Goal: Task Accomplishment & Management: Complete application form

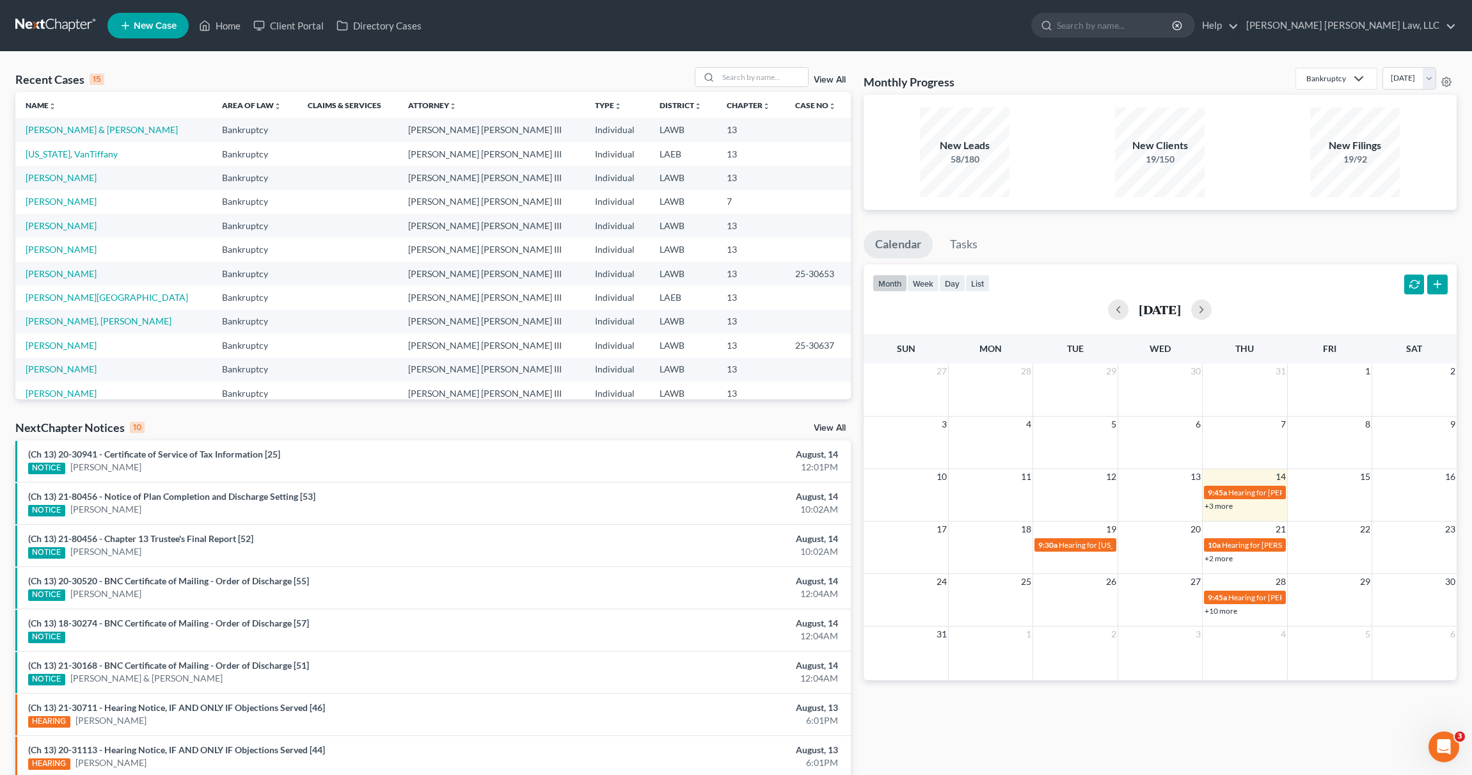
click at [138, 29] on span "New Case" at bounding box center [155, 26] width 43 height 10
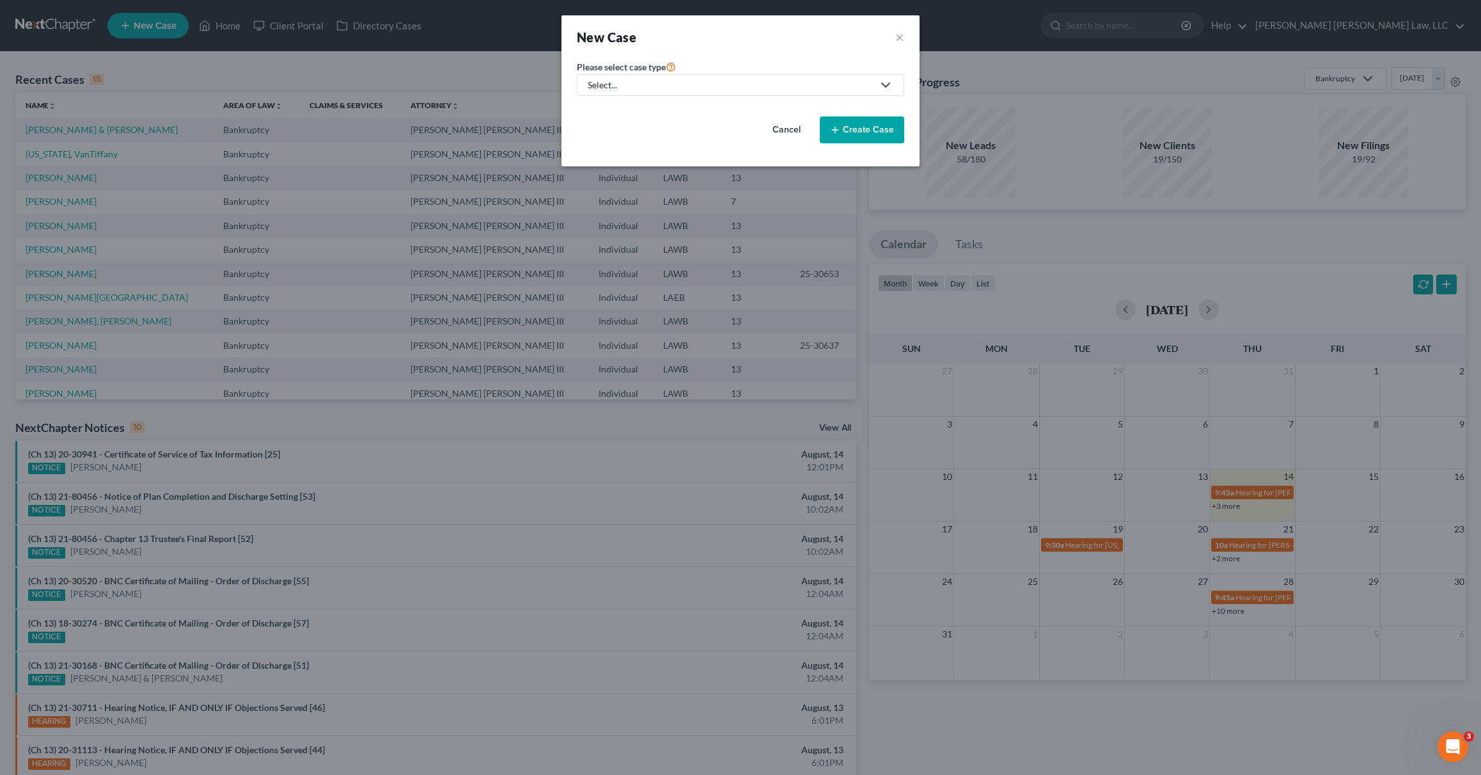
click at [649, 81] on div "Select..." at bounding box center [730, 85] width 285 height 13
click at [649, 110] on div "Bankruptcy" at bounding box center [646, 110] width 114 height 13
select select "36"
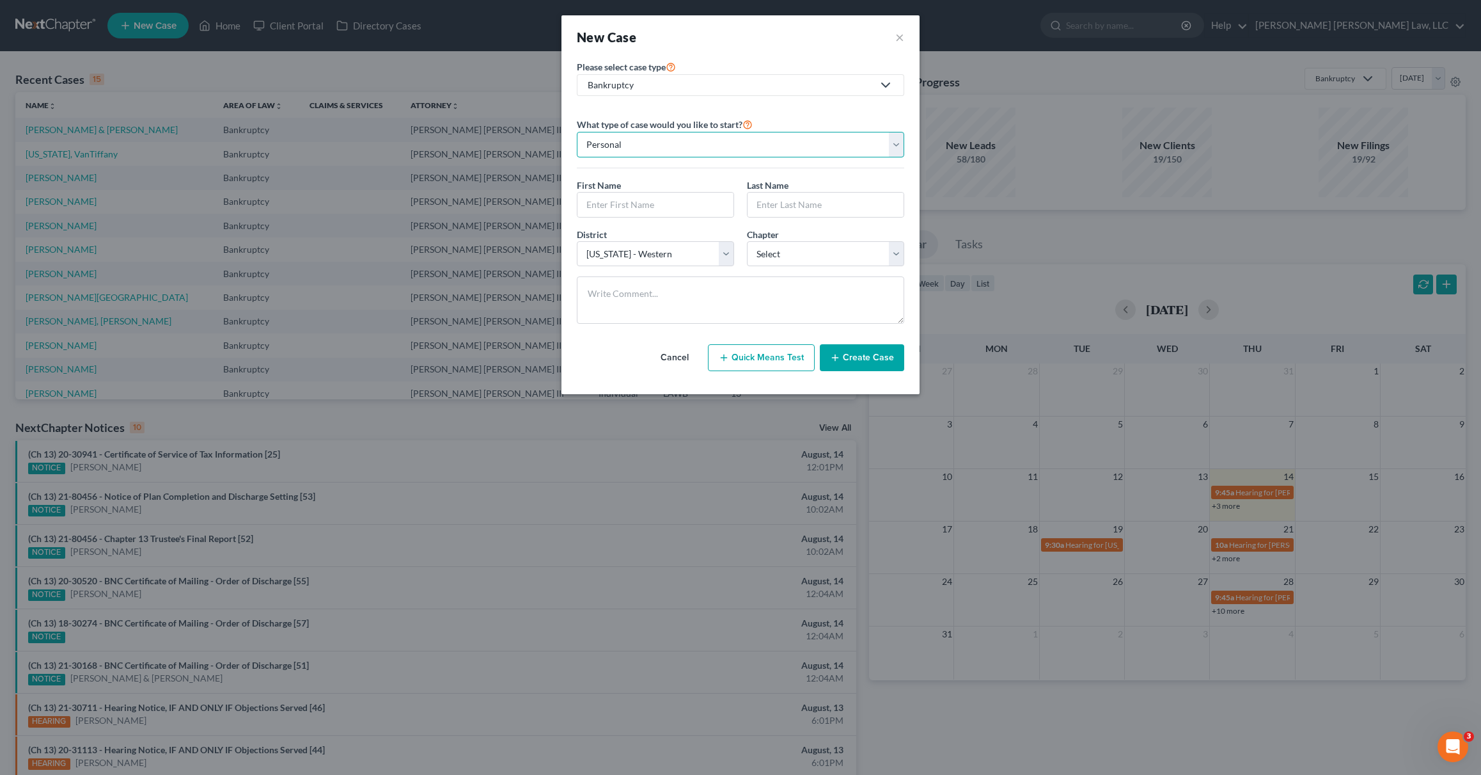
click at [672, 150] on select "Personal Business" at bounding box center [740, 145] width 327 height 26
click at [577, 132] on select "Personal Business" at bounding box center [740, 145] width 327 height 26
click at [656, 198] on input "text" at bounding box center [656, 205] width 156 height 24
type input "[PERSON_NAME]"
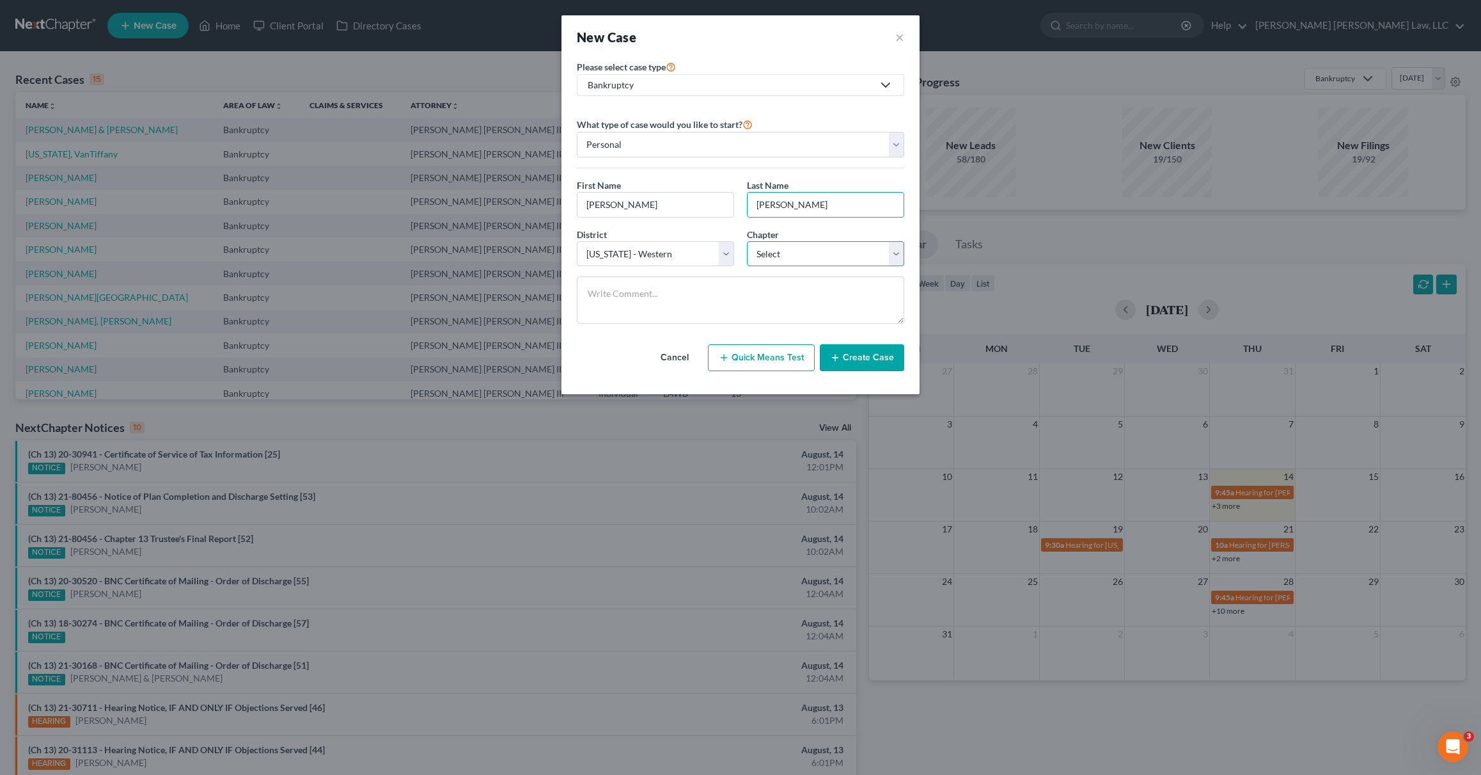
click at [760, 255] on select "Select 7 11 12 13" at bounding box center [825, 254] width 157 height 26
select select "3"
click at [747, 241] on select "Select 7 11 12 13" at bounding box center [825, 254] width 157 height 26
click at [771, 255] on select "Select 7 11 12 13" at bounding box center [825, 254] width 157 height 26
click at [883, 358] on button "Create Case" at bounding box center [862, 357] width 84 height 27
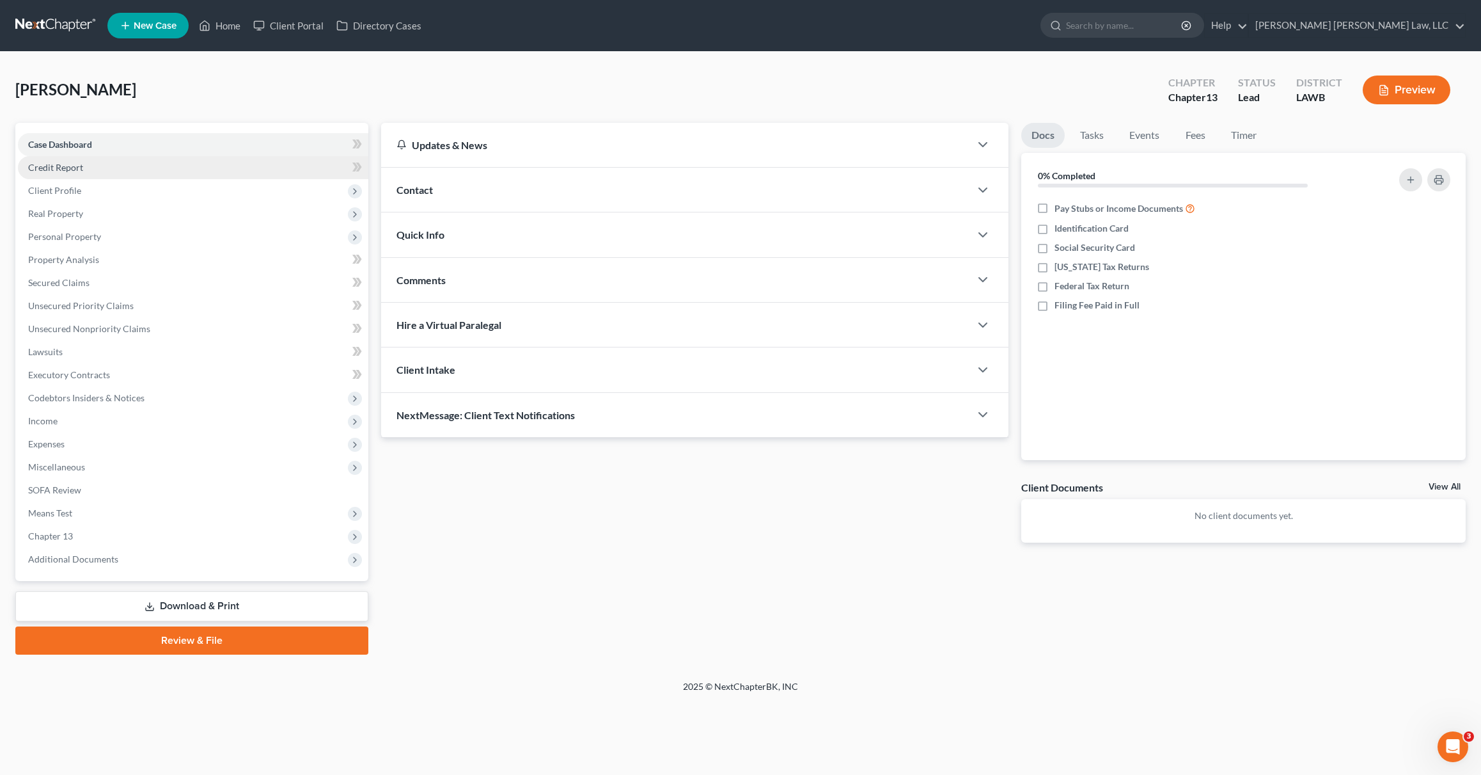
click at [59, 168] on span "Credit Report" at bounding box center [55, 167] width 55 height 11
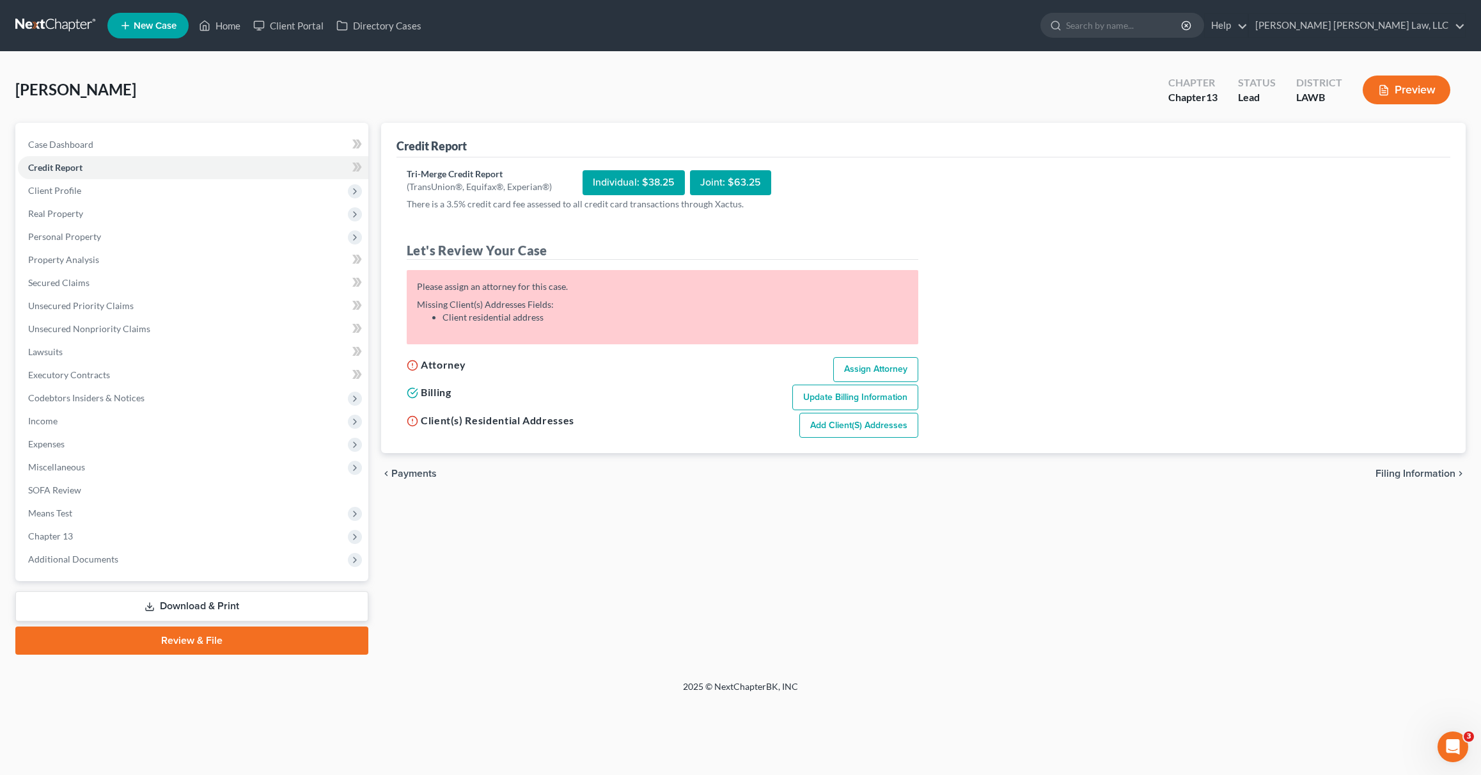
click at [858, 368] on link "Assign Attorney" at bounding box center [875, 370] width 85 height 26
select select "1"
select select "0"
select select "3"
select select "36"
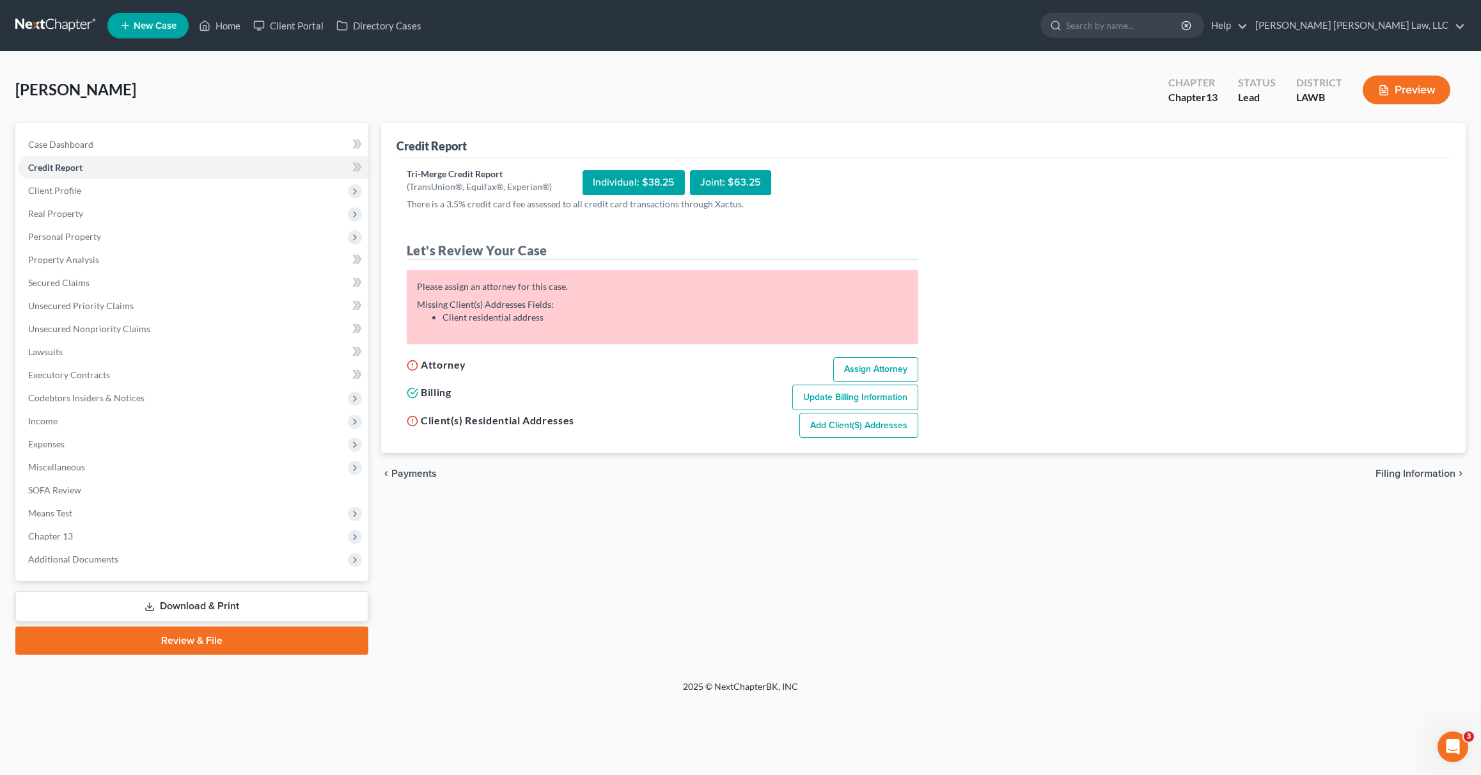
select select "19"
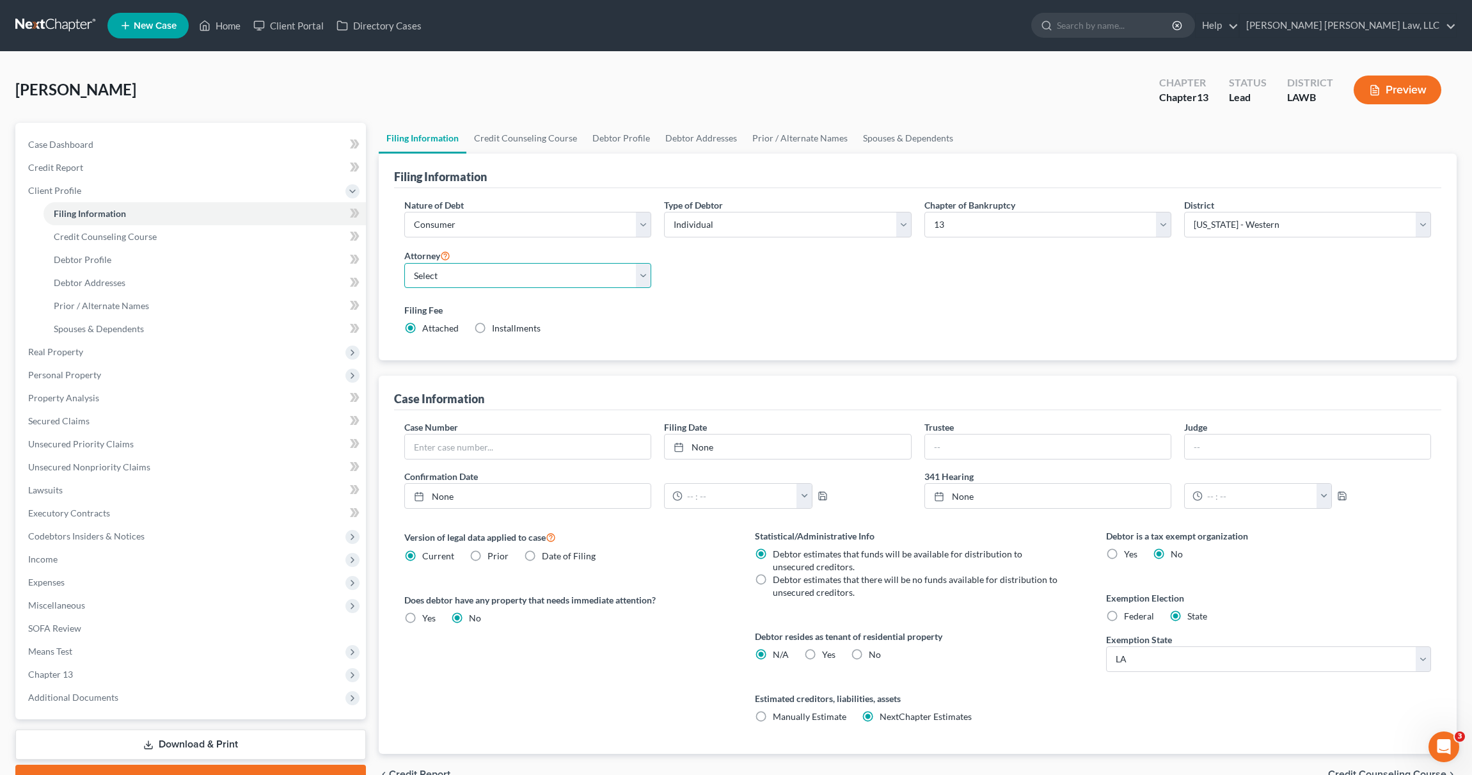
click at [450, 277] on select "Select [PERSON_NAME] [PERSON_NAME] III - LAWB [PERSON_NAME] [PERSON_NAME] III -…" at bounding box center [527, 276] width 247 height 26
select select "0"
click at [404, 263] on select "Select [PERSON_NAME] [PERSON_NAME] III - LAWB [PERSON_NAME] [PERSON_NAME] III -…" at bounding box center [527, 276] width 247 height 26
click at [522, 145] on link "Credit Counseling Course" at bounding box center [525, 138] width 118 height 31
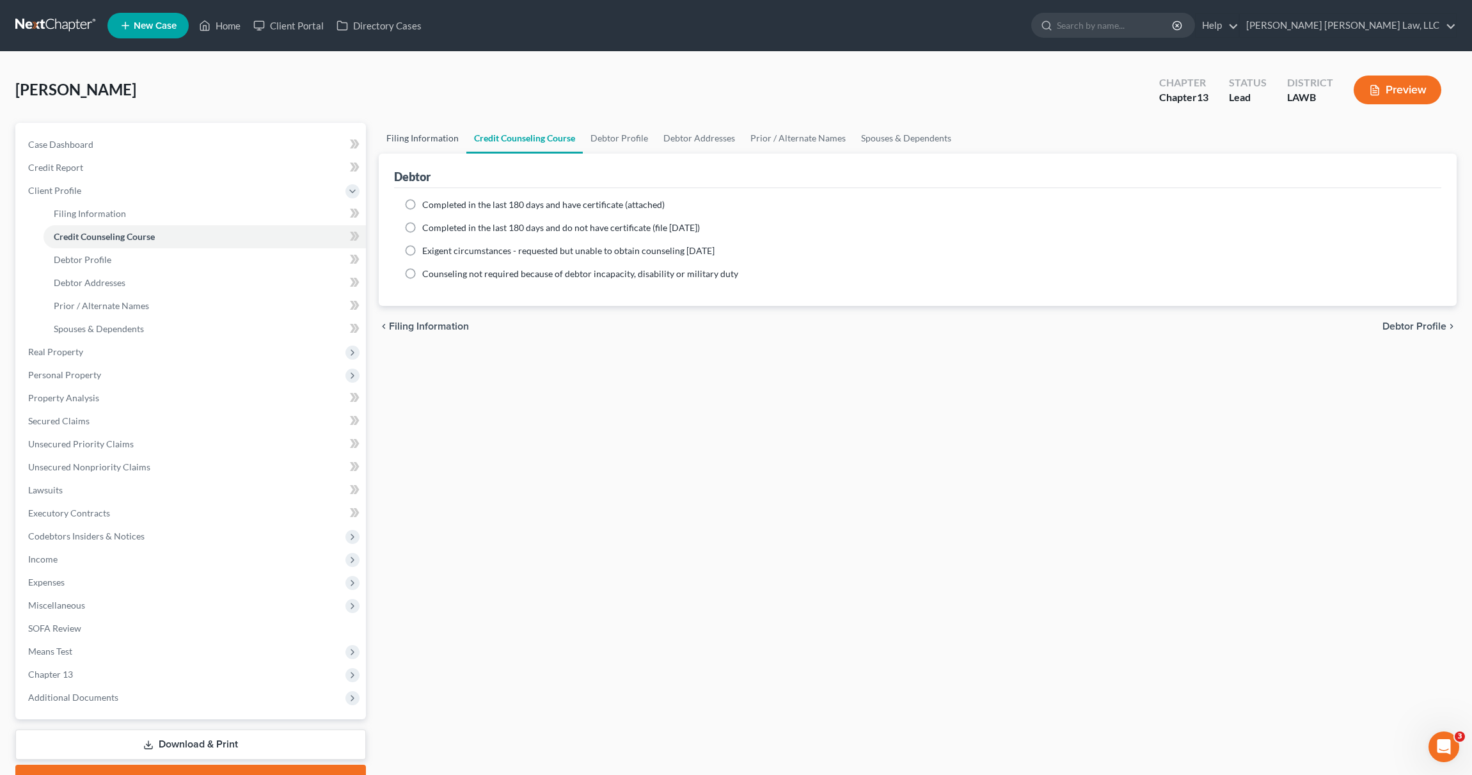
click at [389, 138] on link "Filing Information" at bounding box center [423, 138] width 88 height 31
select select "1"
select select "0"
select select "3"
select select "36"
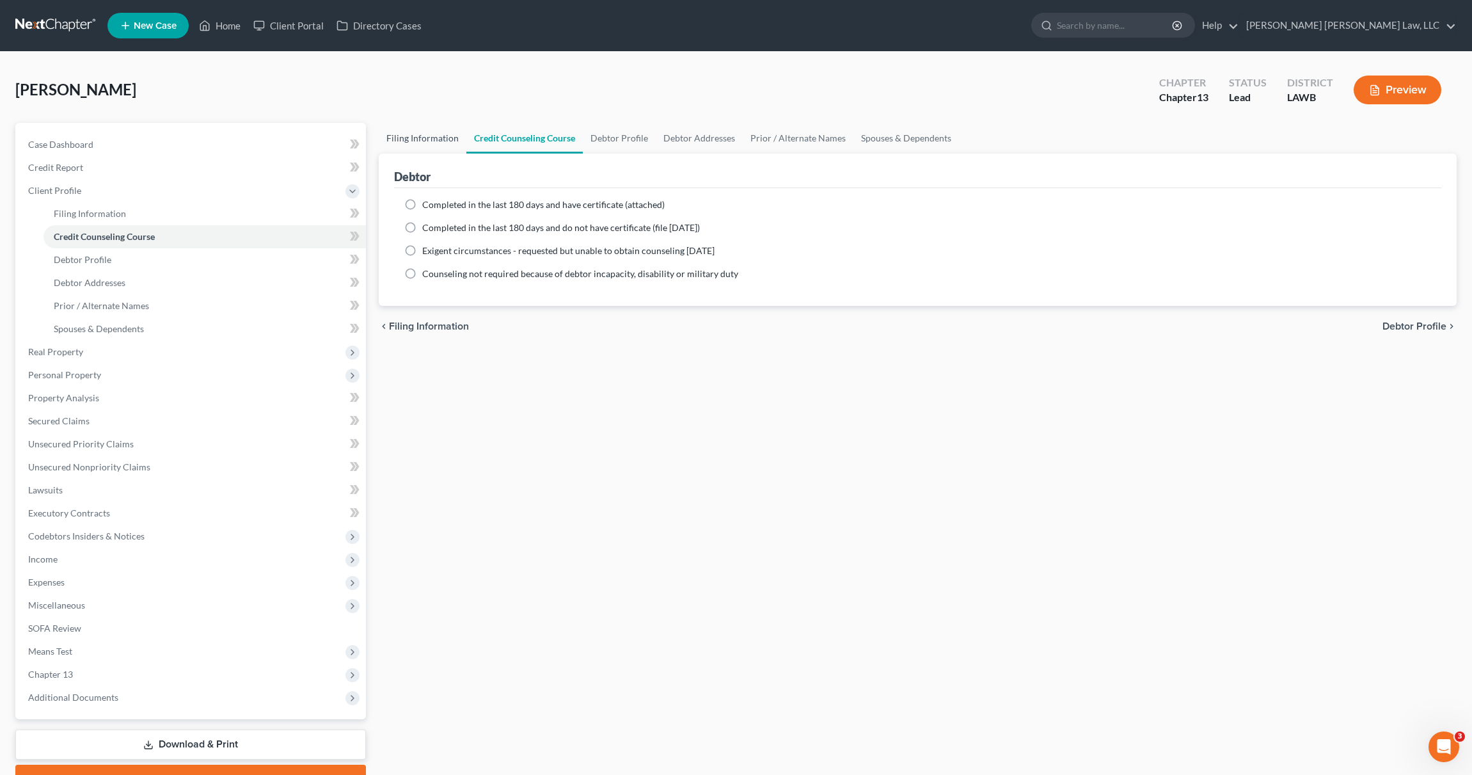
select select "0"
select select "19"
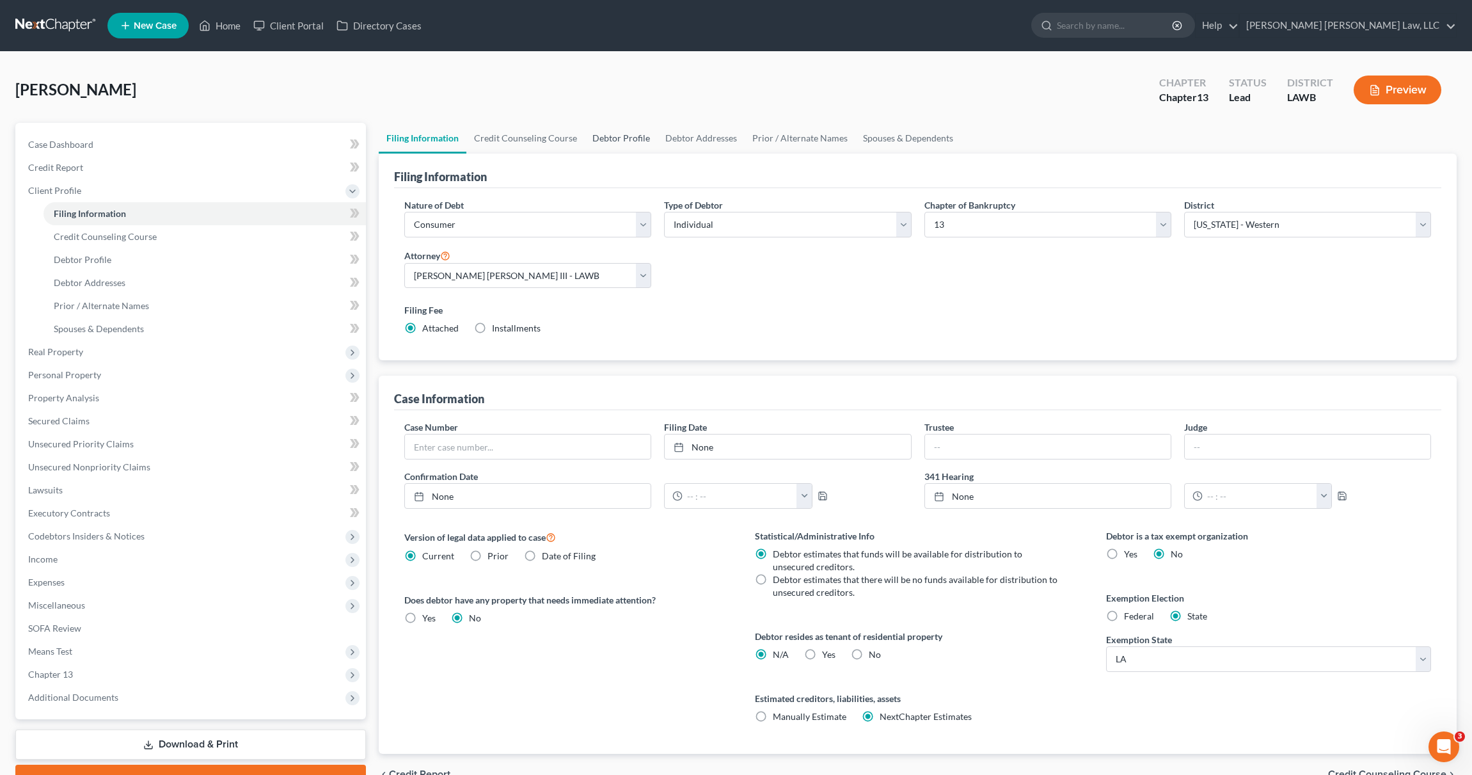
click at [610, 136] on link "Debtor Profile" at bounding box center [621, 138] width 73 height 31
select select "0"
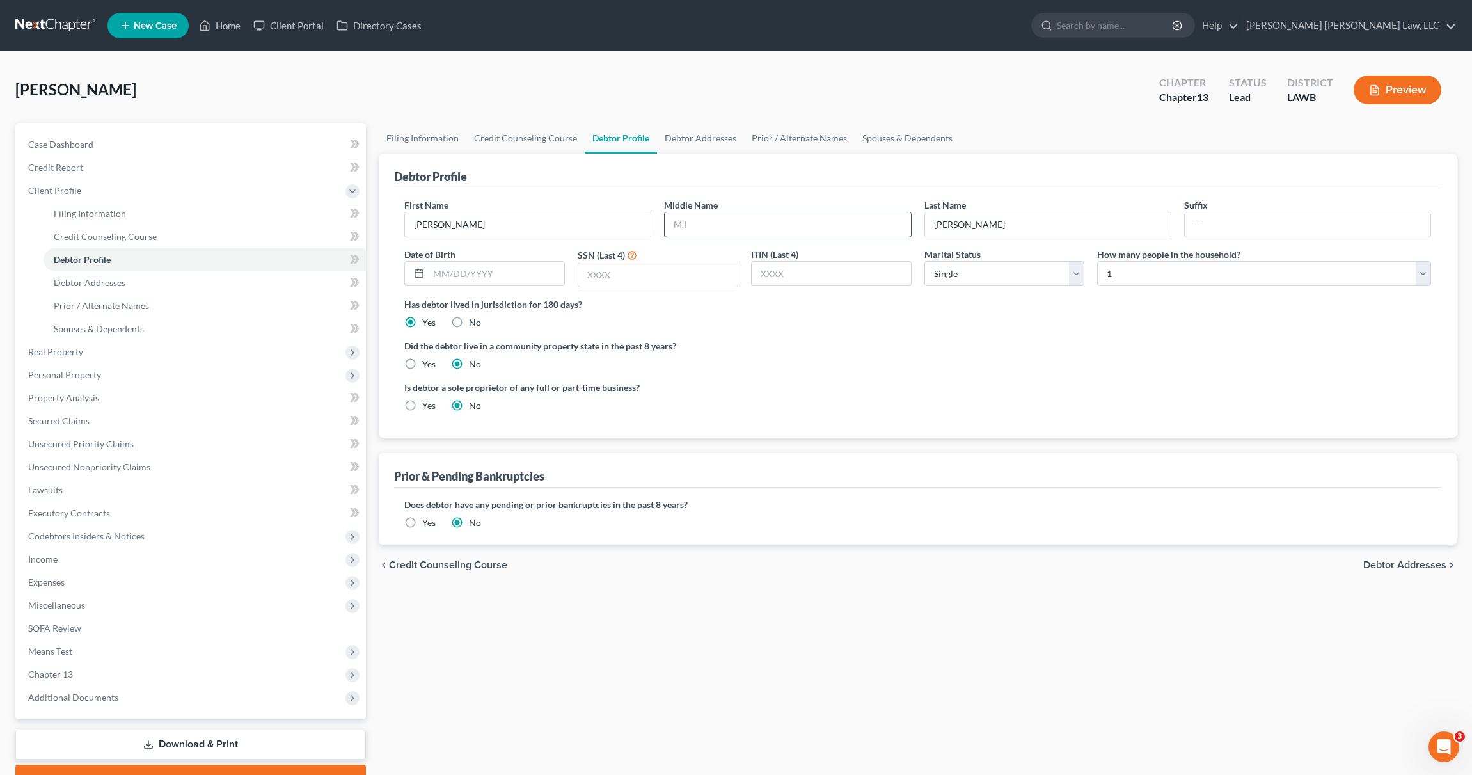
click at [781, 222] on input "text" at bounding box center [788, 224] width 246 height 24
type input "S"
type input "[PERSON_NAME]"
click at [735, 256] on div "SSN (Last 4)" at bounding box center [657, 268] width 173 height 40
click at [503, 274] on input "text" at bounding box center [497, 274] width 136 height 24
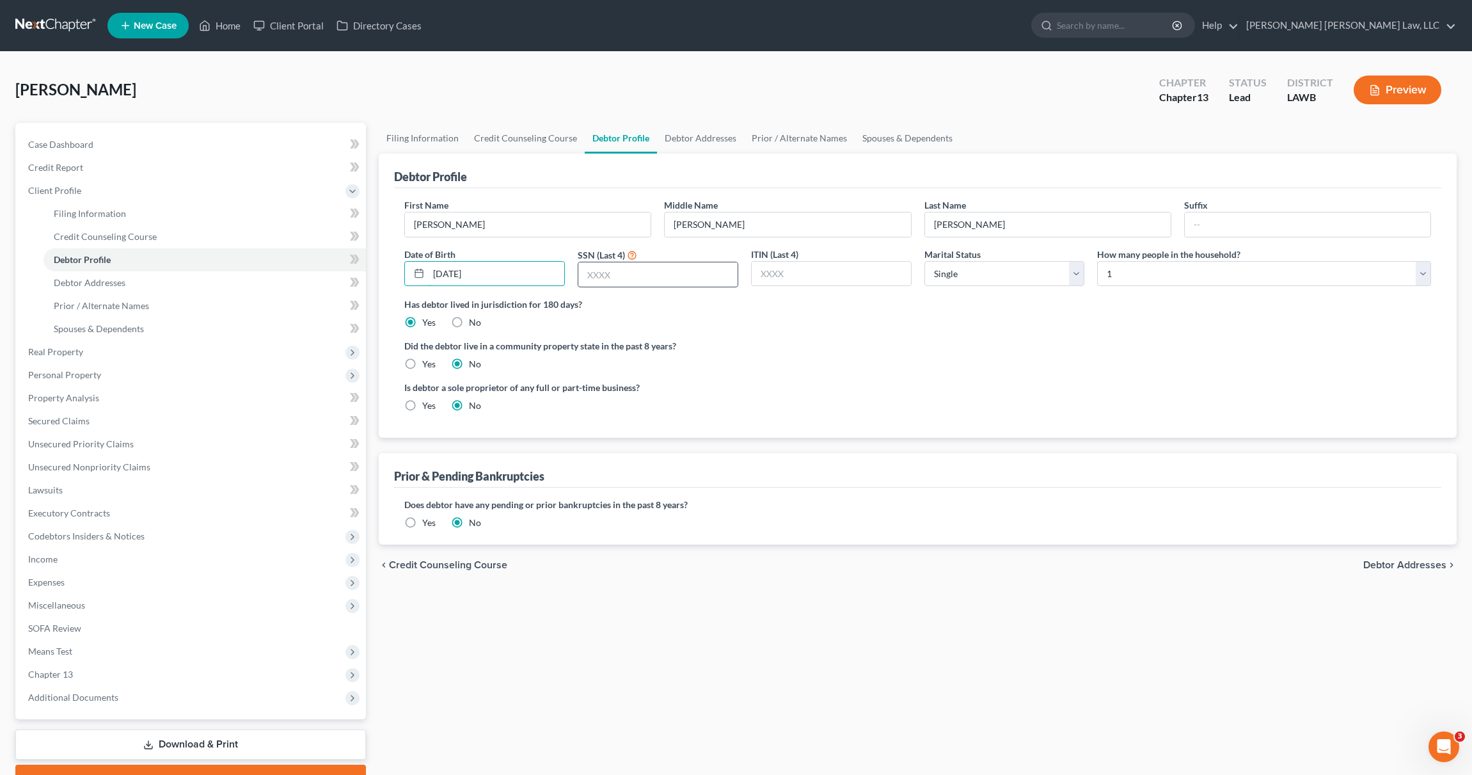
type input "[DATE]"
click at [638, 273] on input "text" at bounding box center [657, 274] width 159 height 24
type input "2310"
click at [973, 304] on label "Has debtor lived in jurisdiction for 180 days?" at bounding box center [917, 303] width 1027 height 13
click at [59, 162] on span "Credit Report" at bounding box center [55, 167] width 55 height 11
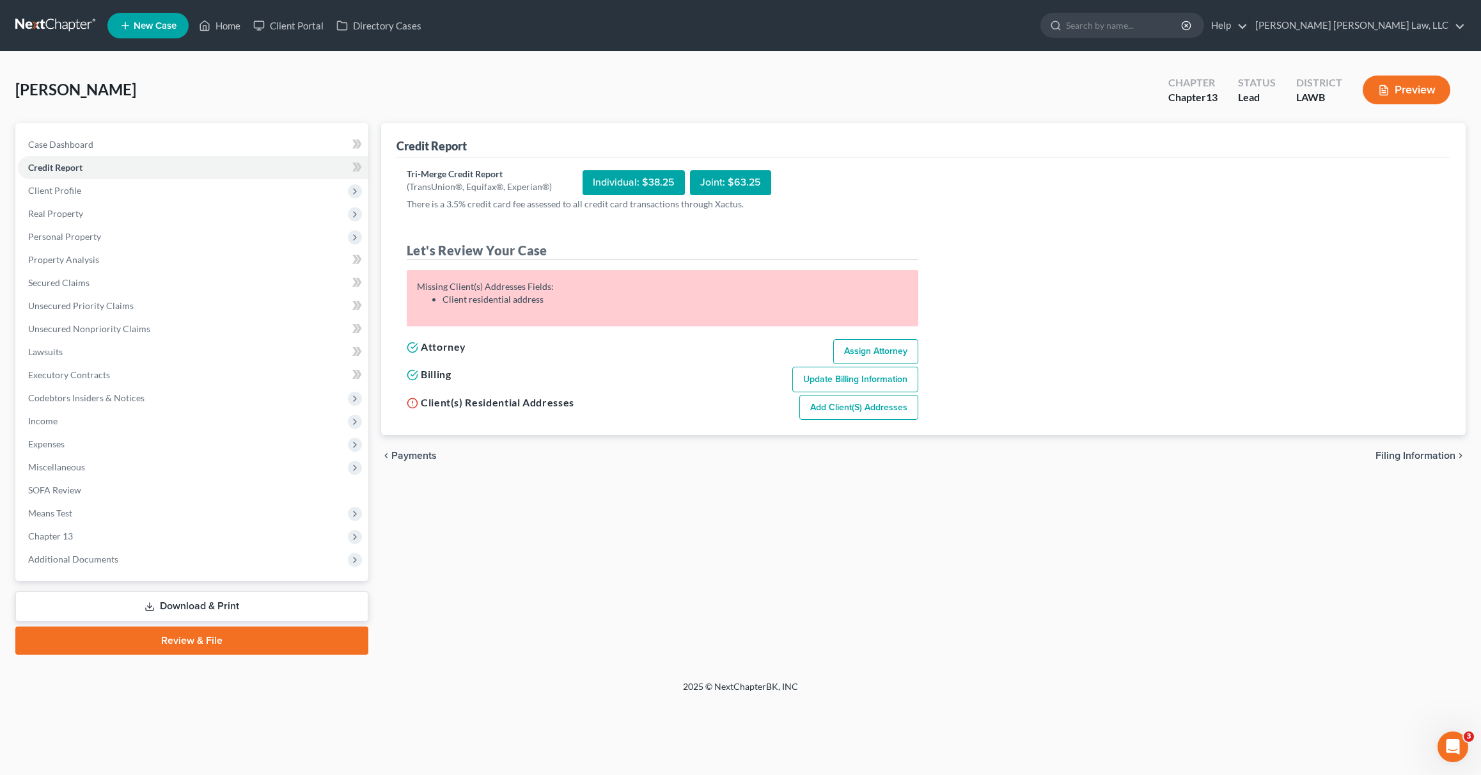
click at [880, 404] on link "Add Client(s) Addresses" at bounding box center [858, 408] width 119 height 26
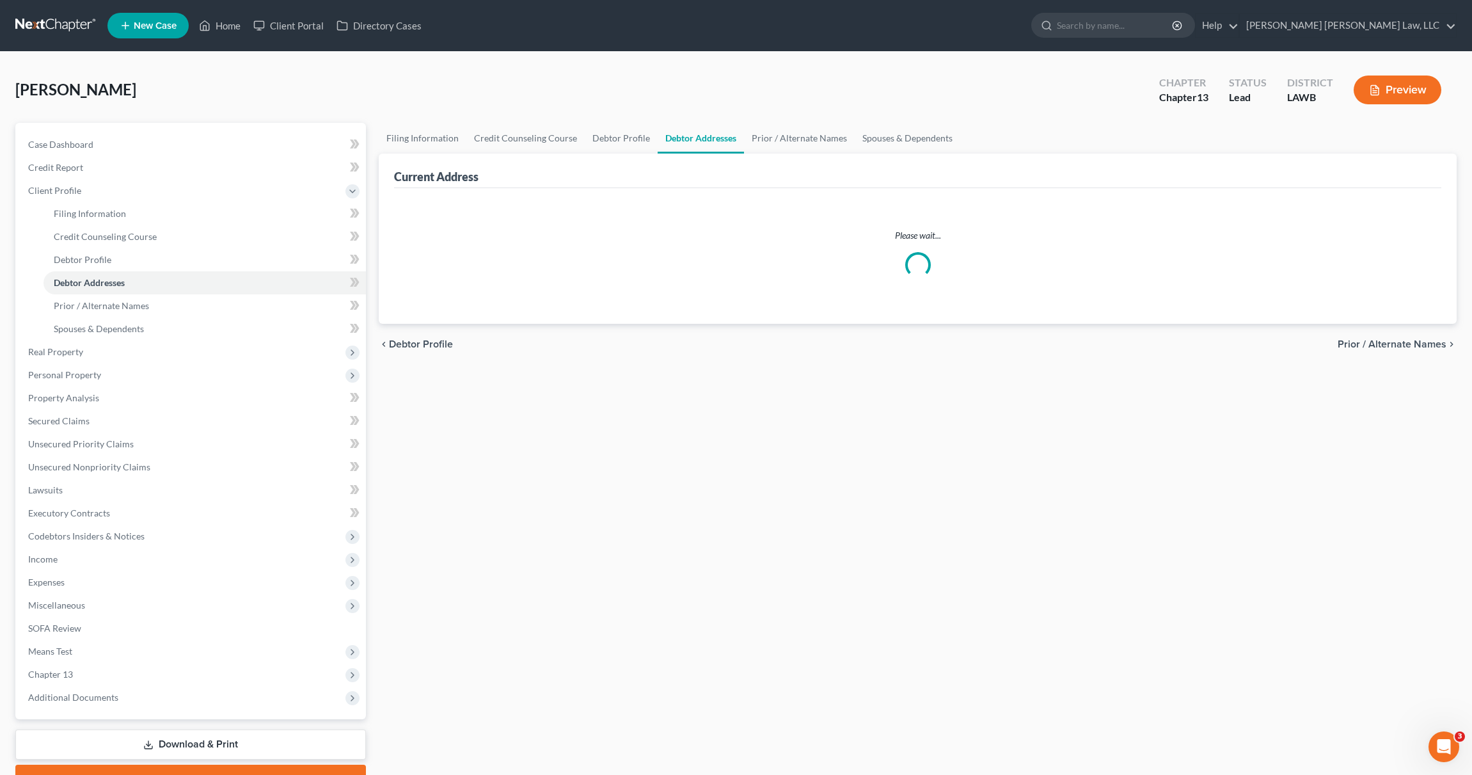
select select "0"
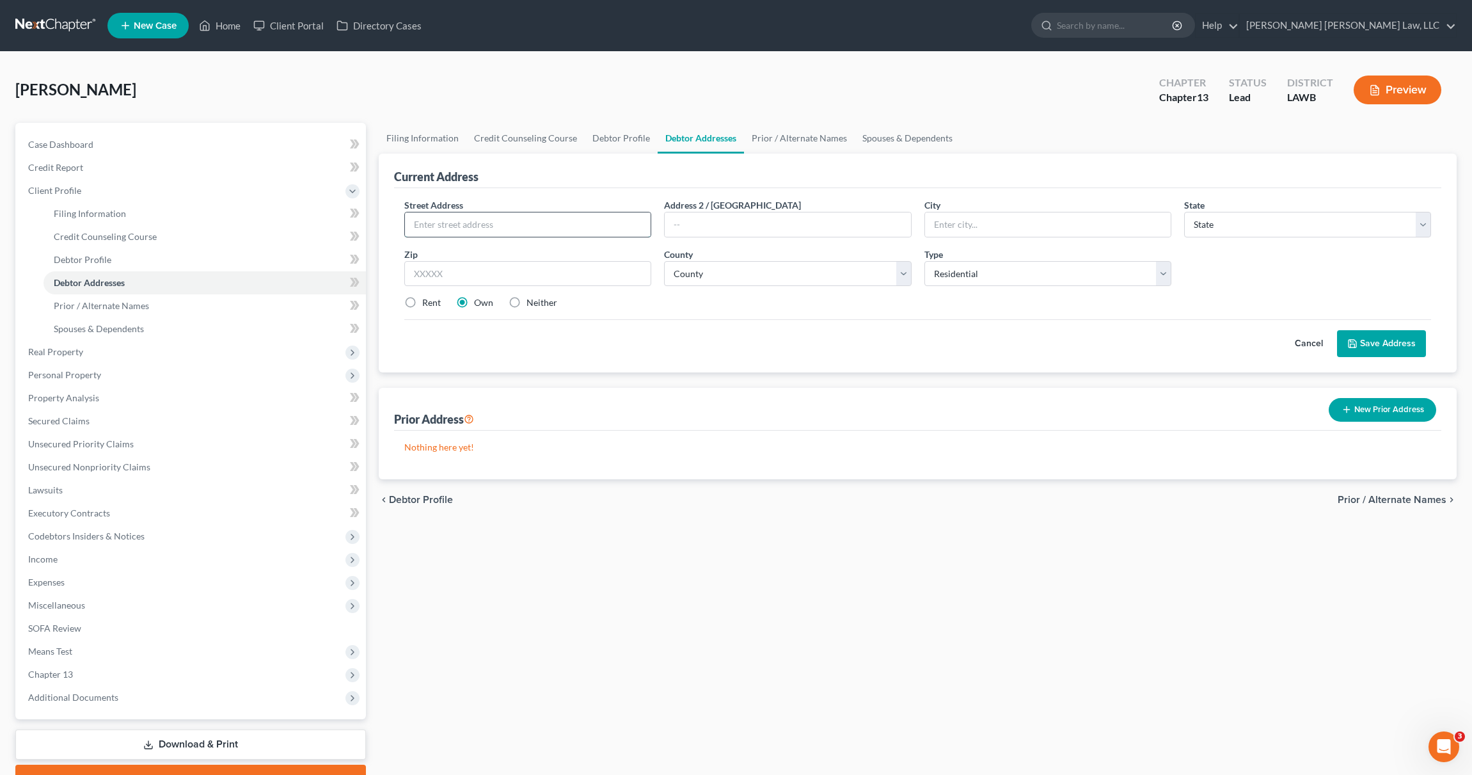
click at [567, 223] on input "text" at bounding box center [528, 224] width 246 height 24
type input "[STREET_ADDRESS][PERSON_NAME]"
type input "Monroe"
select select "19"
type input "71201"
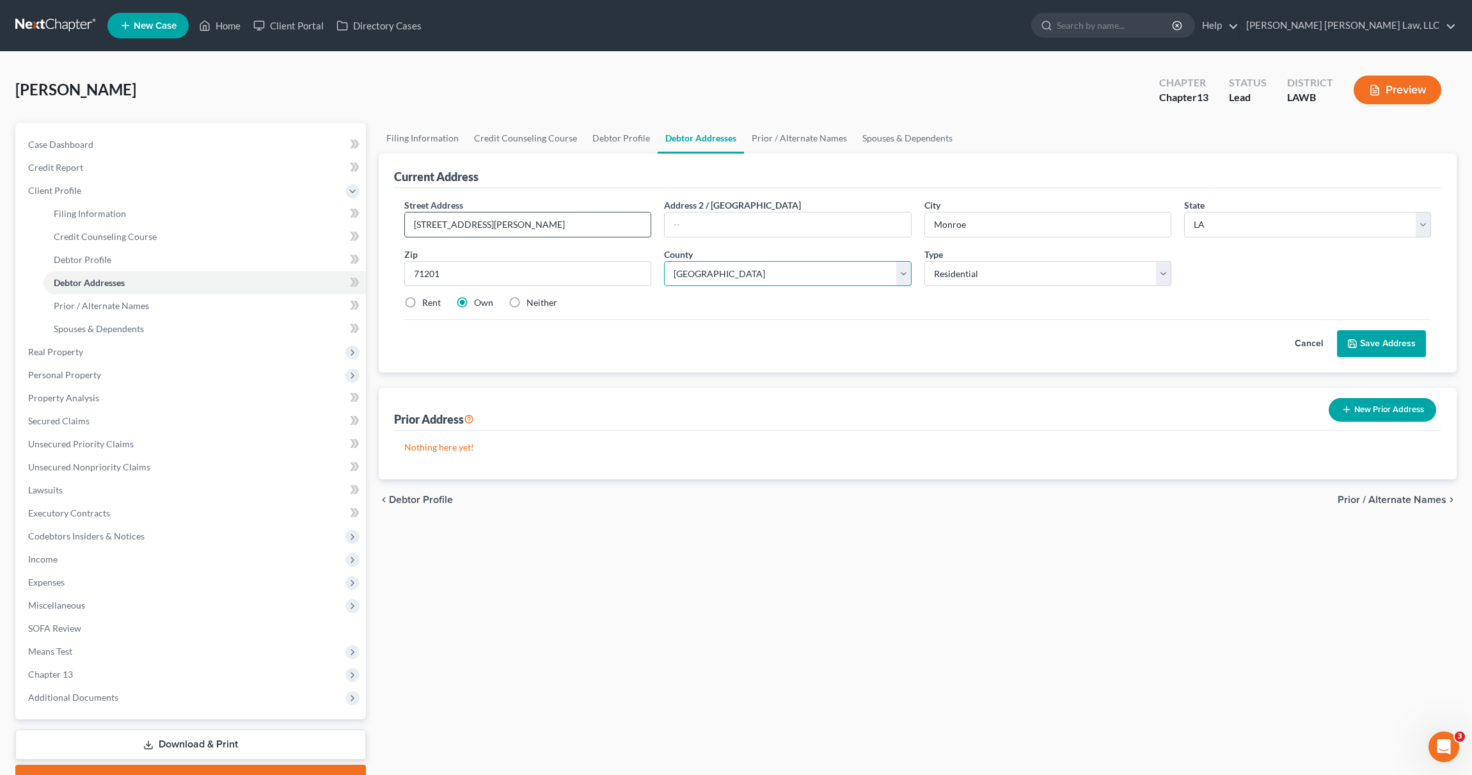
select select "36"
click at [422, 303] on label "Rent" at bounding box center [431, 302] width 19 height 13
click at [427, 303] on input "Rent" at bounding box center [431, 300] width 8 height 8
radio input "true"
click at [1381, 345] on button "Save Address" at bounding box center [1381, 343] width 89 height 27
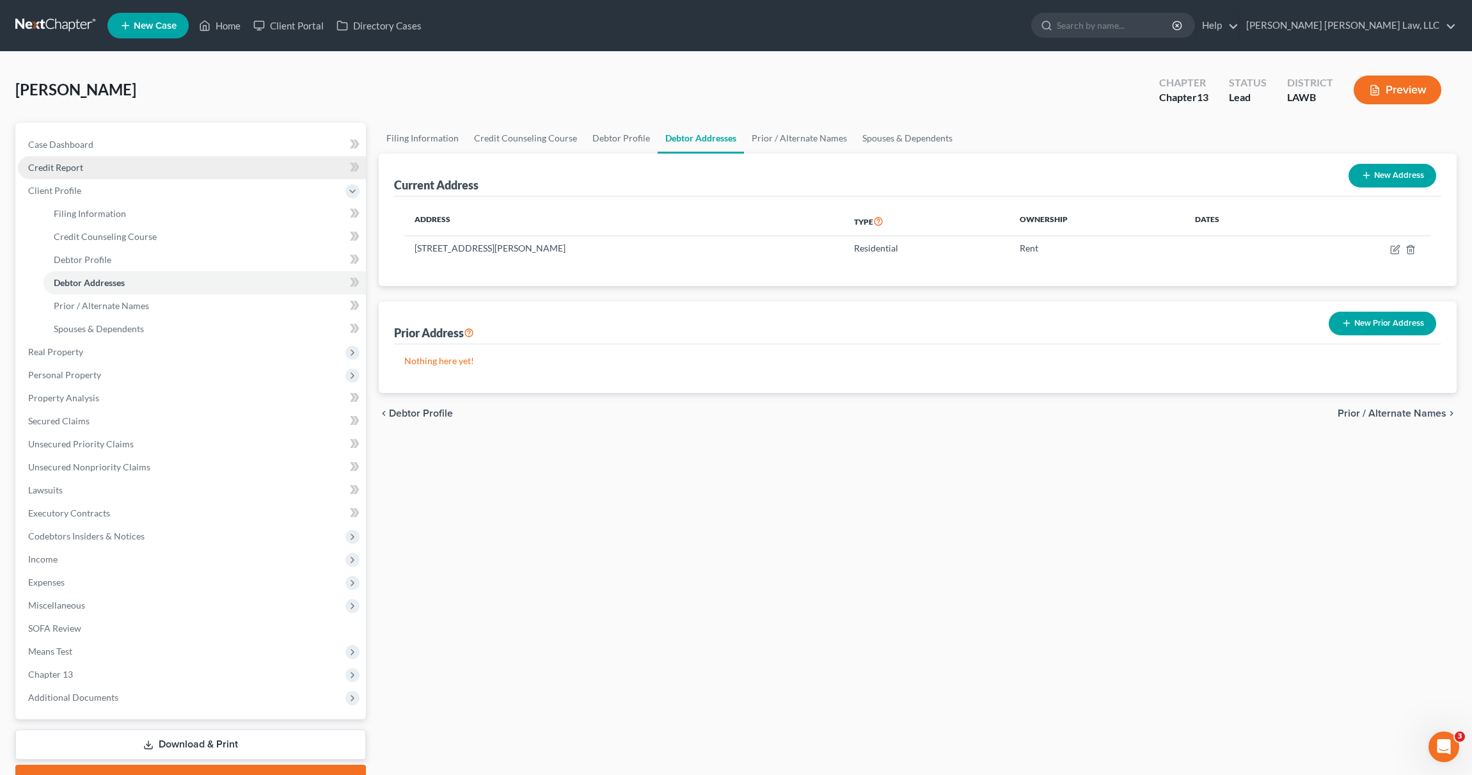
click at [62, 162] on span "Credit Report" at bounding box center [55, 167] width 55 height 11
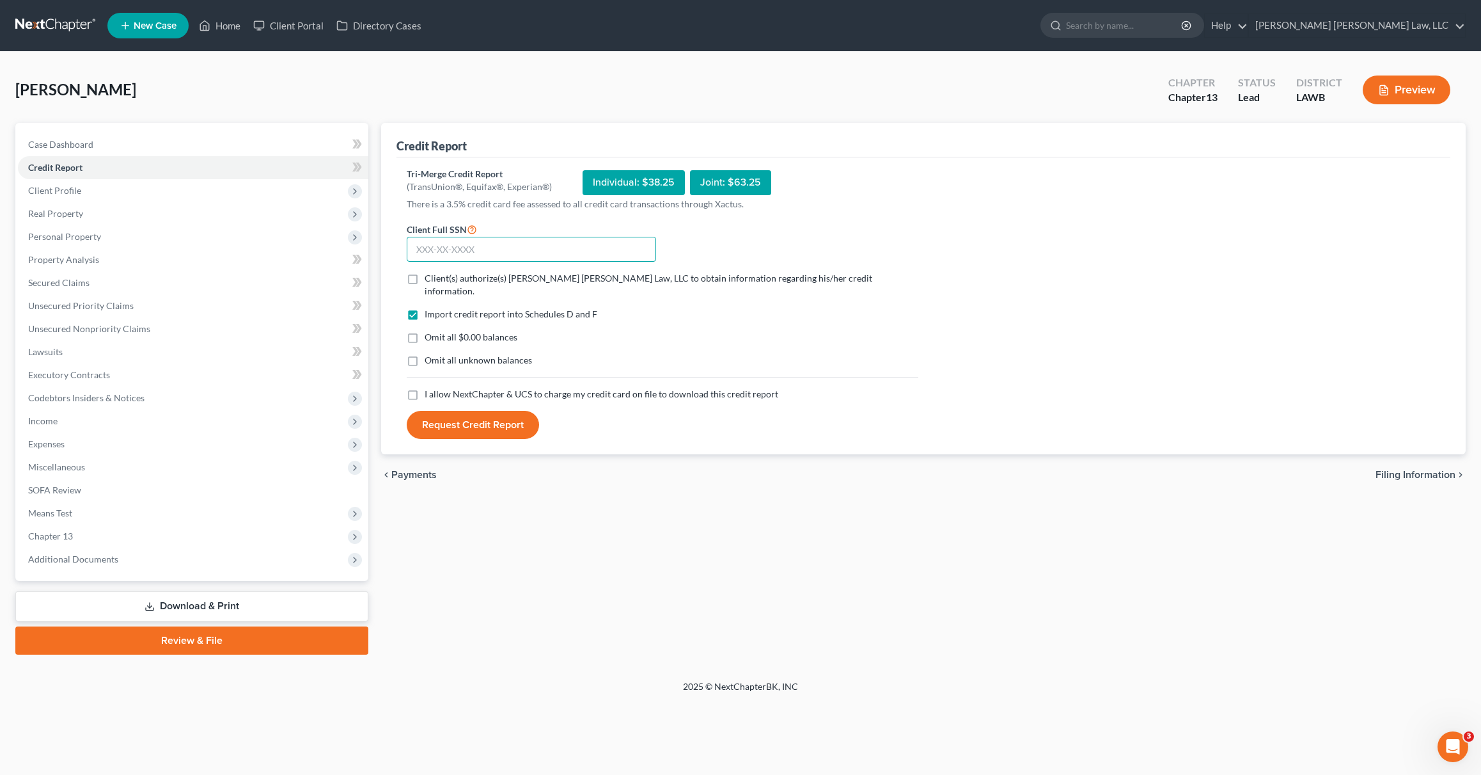
click at [545, 249] on input "text" at bounding box center [531, 250] width 249 height 26
type input "253-88-2310"
click at [457, 278] on span "Client(s) authorize(s) [PERSON_NAME] [PERSON_NAME] Law, LLC to obtain informati…" at bounding box center [649, 284] width 448 height 24
click at [438, 278] on input "Client(s) authorize(s) [PERSON_NAME] [PERSON_NAME] Law, LLC to obtain informati…" at bounding box center [434, 276] width 8 height 8
checkbox input "true"
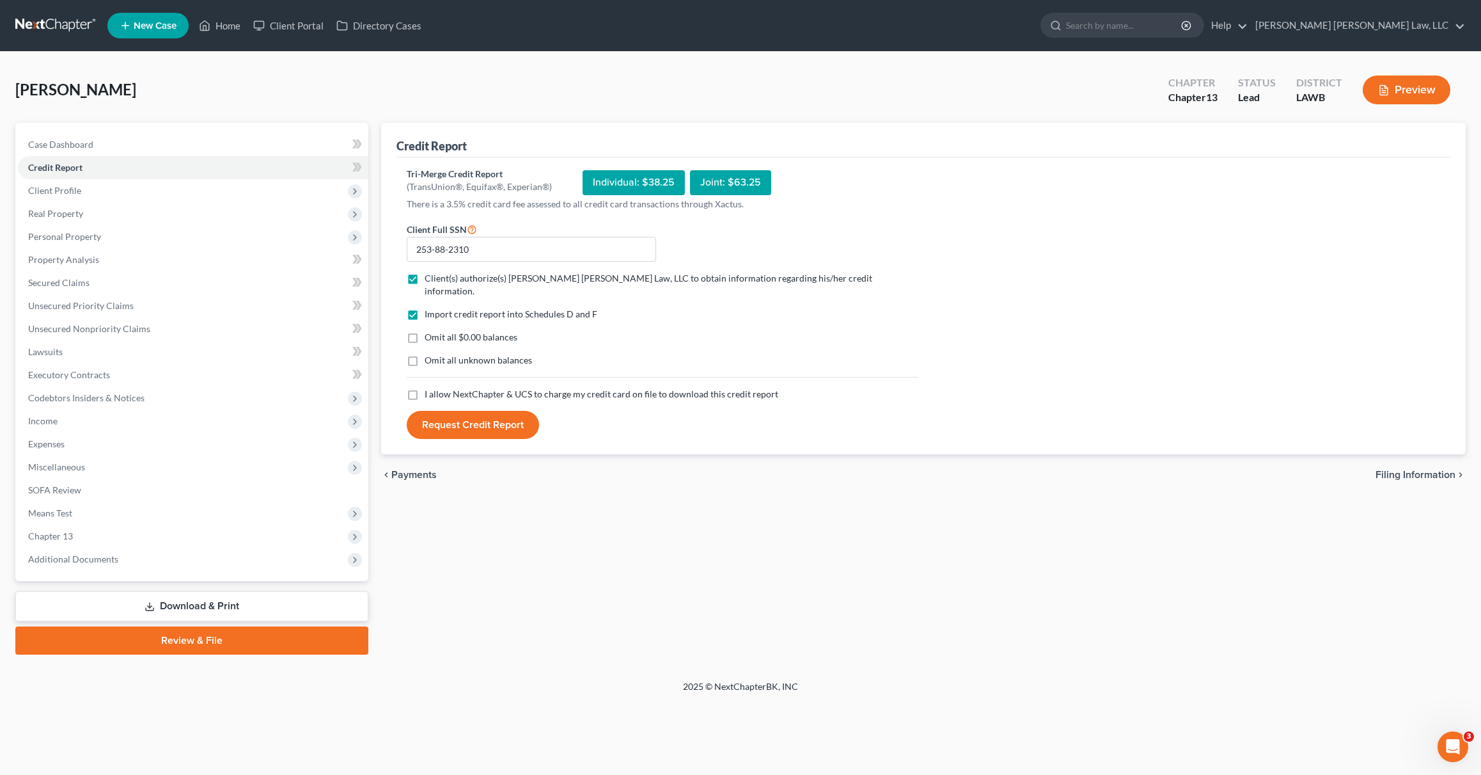
click at [441, 331] on span "Omit all $0.00 balances" at bounding box center [471, 336] width 93 height 11
click at [438, 331] on input "Omit all $0.00 balances" at bounding box center [434, 335] width 8 height 8
checkbox input "true"
click at [428, 354] on span "Omit all unknown balances" at bounding box center [478, 359] width 107 height 11
click at [430, 354] on input "Omit all unknown balances" at bounding box center [434, 358] width 8 height 8
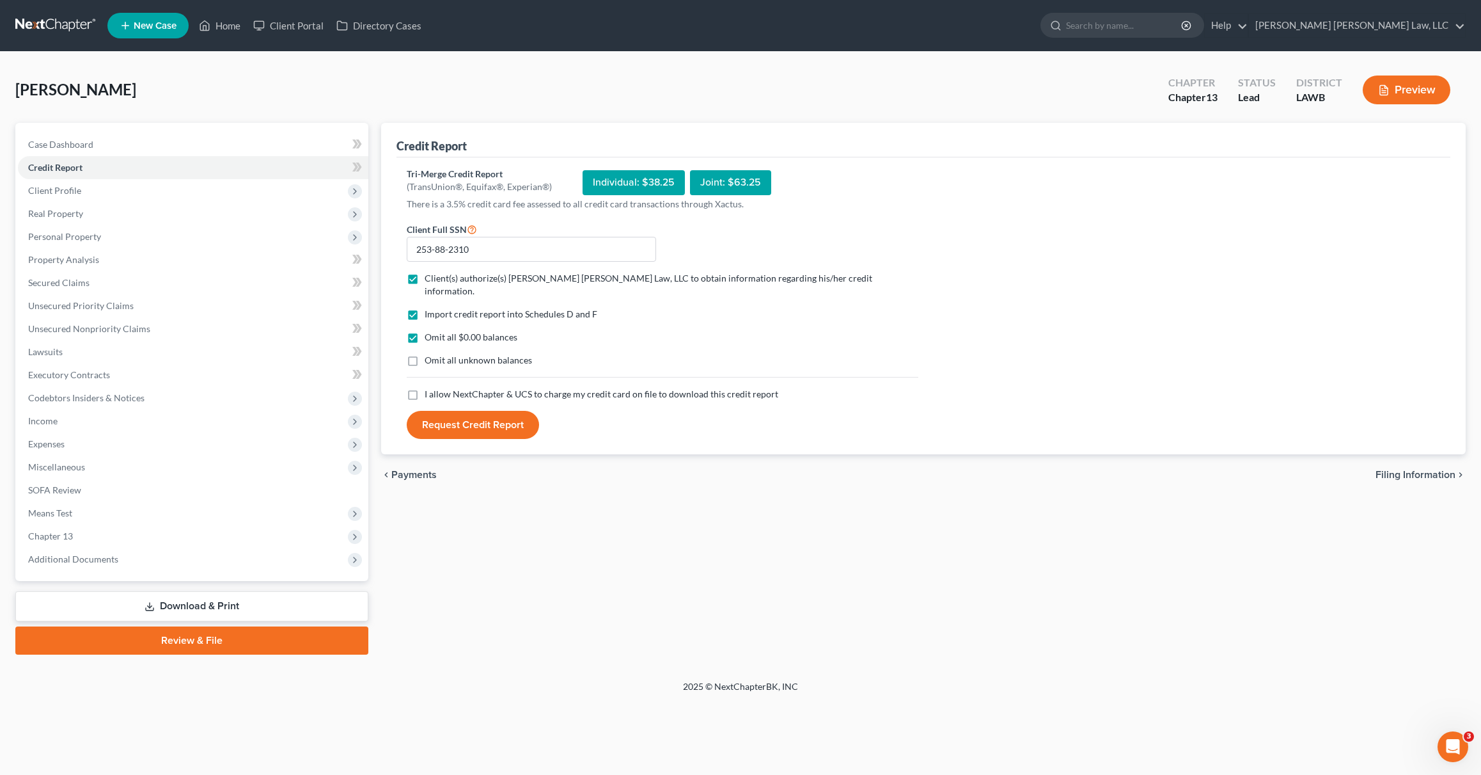
checkbox input "true"
click at [425, 388] on label "I allow NextChapter & UCS to charge my credit card on file to download this cre…" at bounding box center [602, 394] width 354 height 13
click at [430, 388] on input "I allow NextChapter & UCS to charge my credit card on file to download this cre…" at bounding box center [434, 392] width 8 height 8
checkbox input "true"
click at [468, 414] on button "Request Credit Report" at bounding box center [473, 425] width 132 height 28
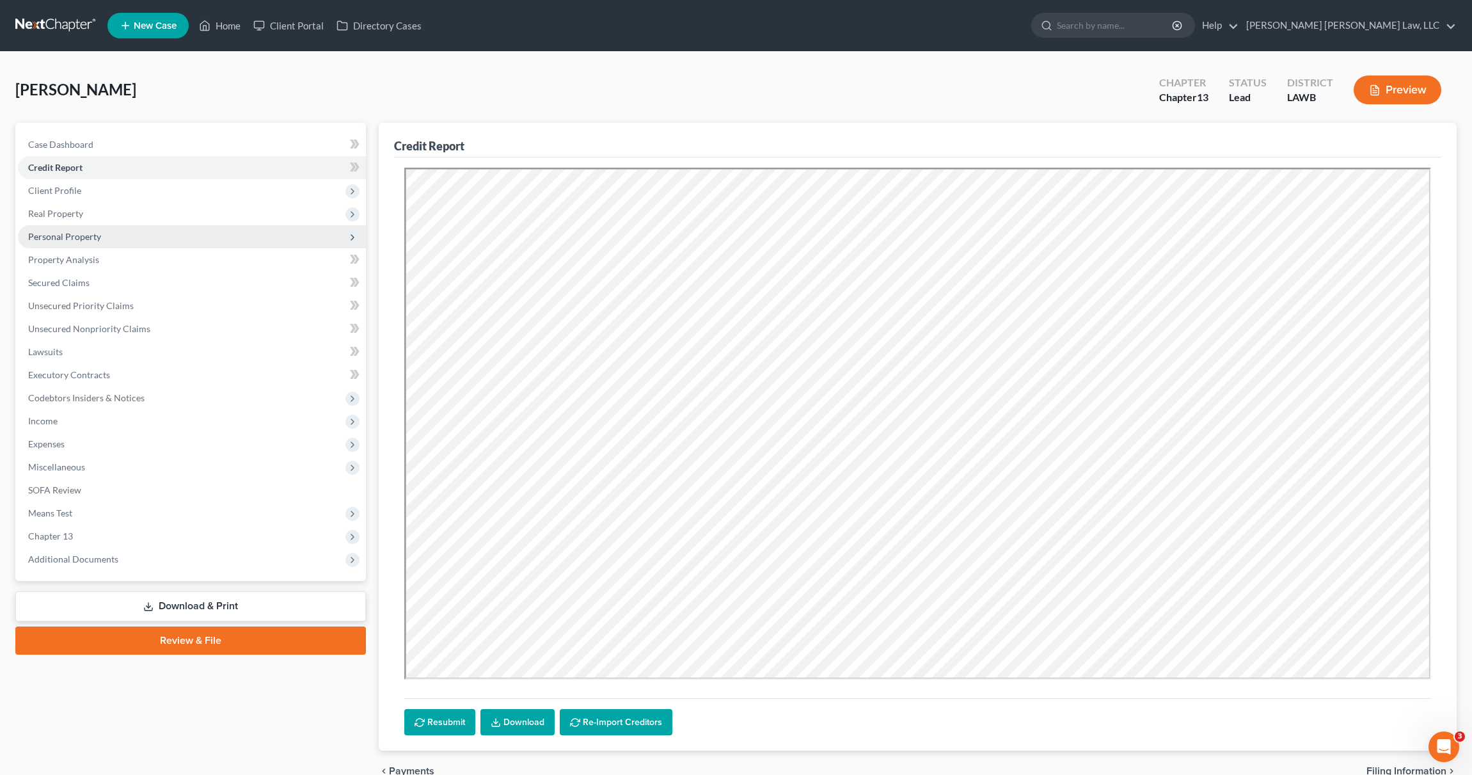
click at [66, 237] on span "Personal Property" at bounding box center [64, 236] width 73 height 11
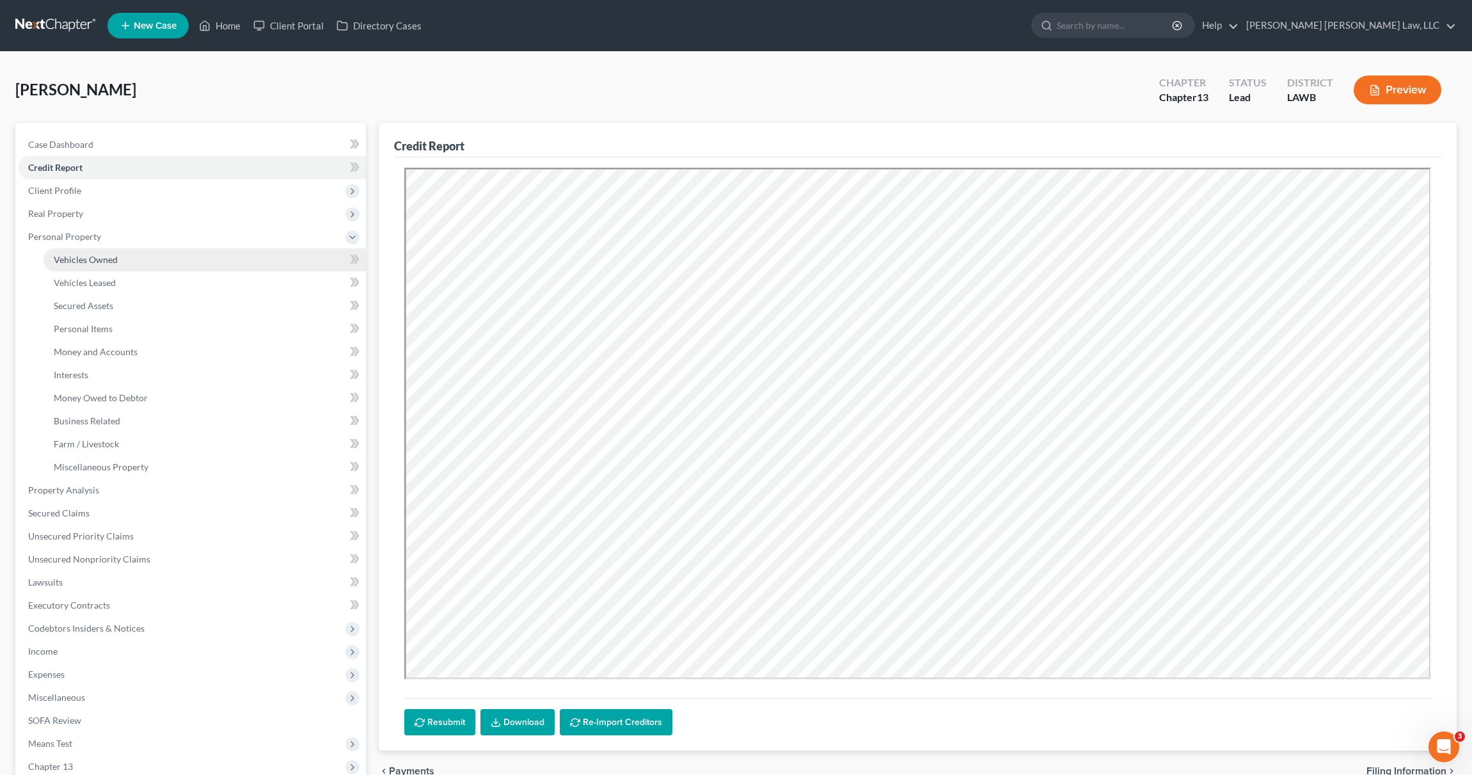
click at [81, 261] on span "Vehicles Owned" at bounding box center [86, 259] width 64 height 11
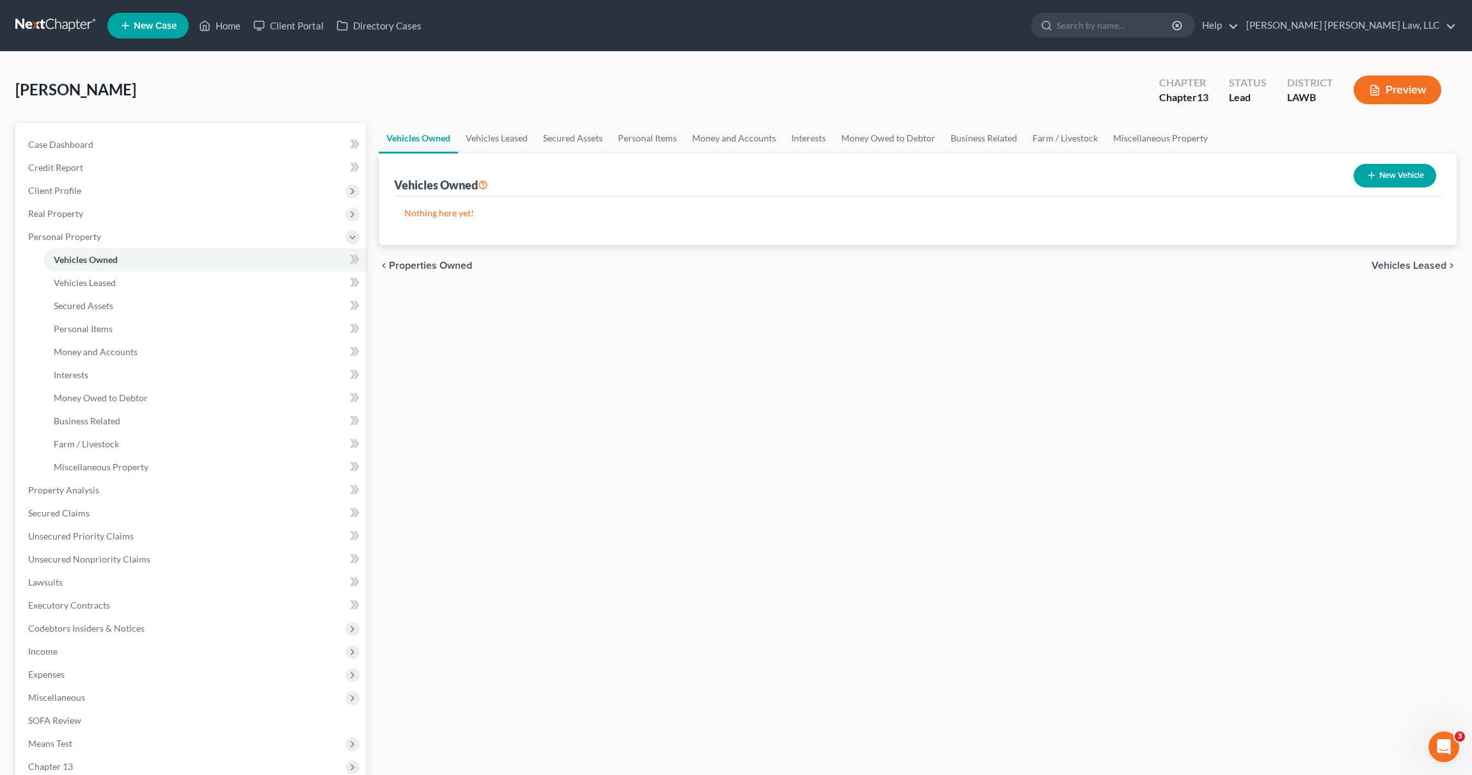
click at [1392, 173] on button "New Vehicle" at bounding box center [1394, 176] width 83 height 24
select select "0"
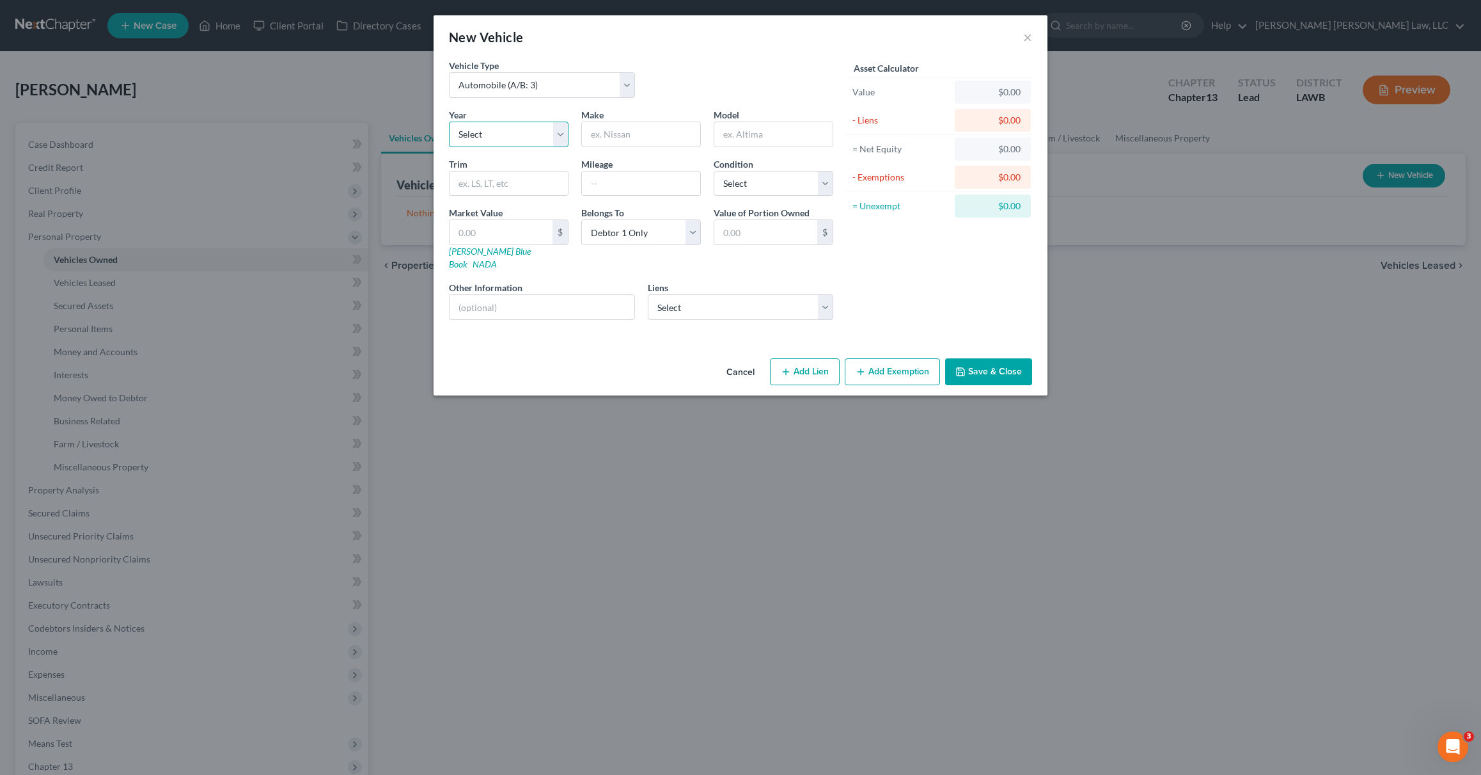
click at [546, 130] on select "Select 2026 2025 2024 2023 2022 2021 2020 2019 2018 2017 2016 2015 2014 2013 20…" at bounding box center [509, 135] width 120 height 26
select select "7"
click at [449, 122] on select "Select 2026 2025 2024 2023 2022 2021 2020 2019 2018 2017 2016 2015 2014 2013 20…" at bounding box center [509, 135] width 120 height 26
click at [608, 138] on input "text" at bounding box center [641, 134] width 118 height 24
type input "Ford"
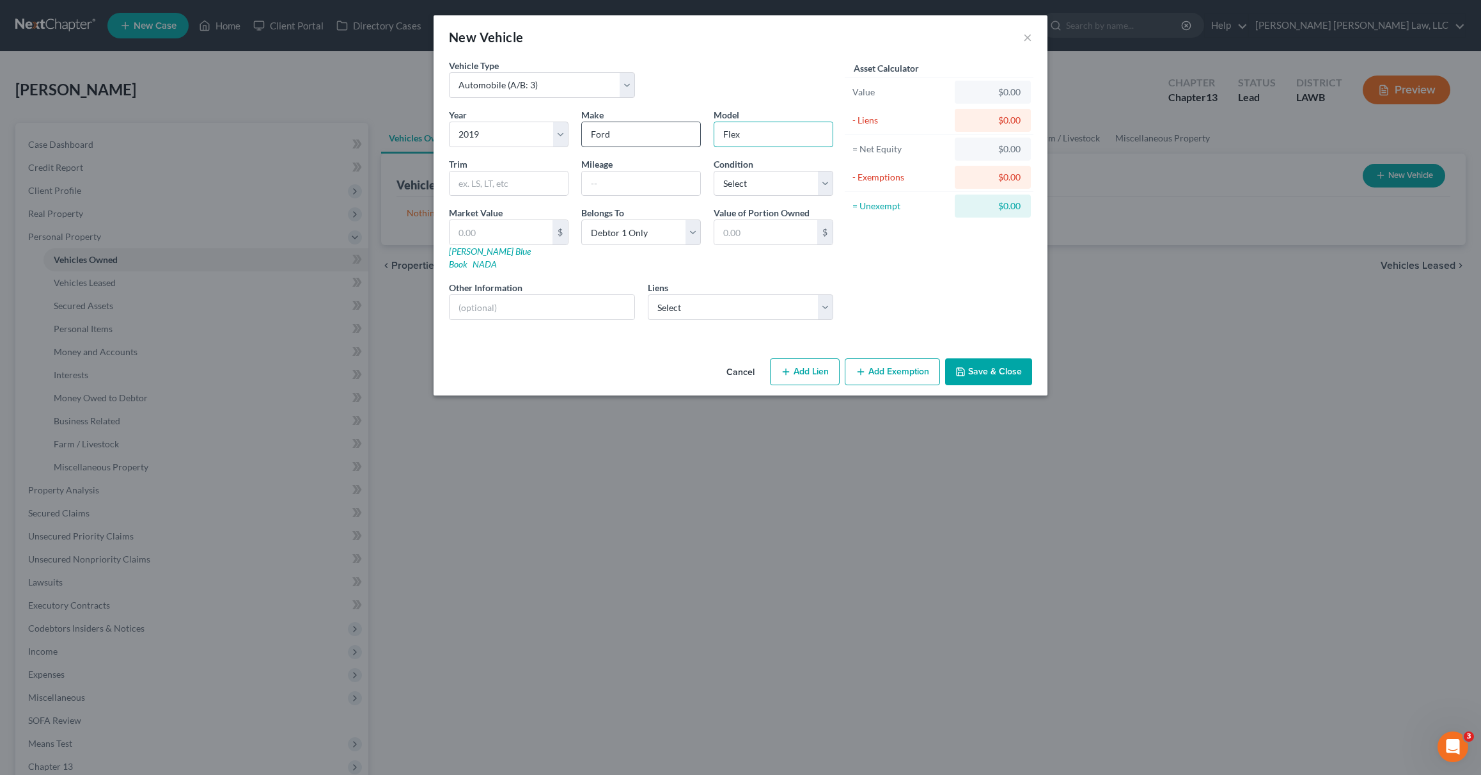
type input "Flex"
type input "Limited"
type input "101,000"
select select "4"
click at [714, 171] on select "Select Excellent Very Good Good Fair Poor" at bounding box center [774, 184] width 120 height 26
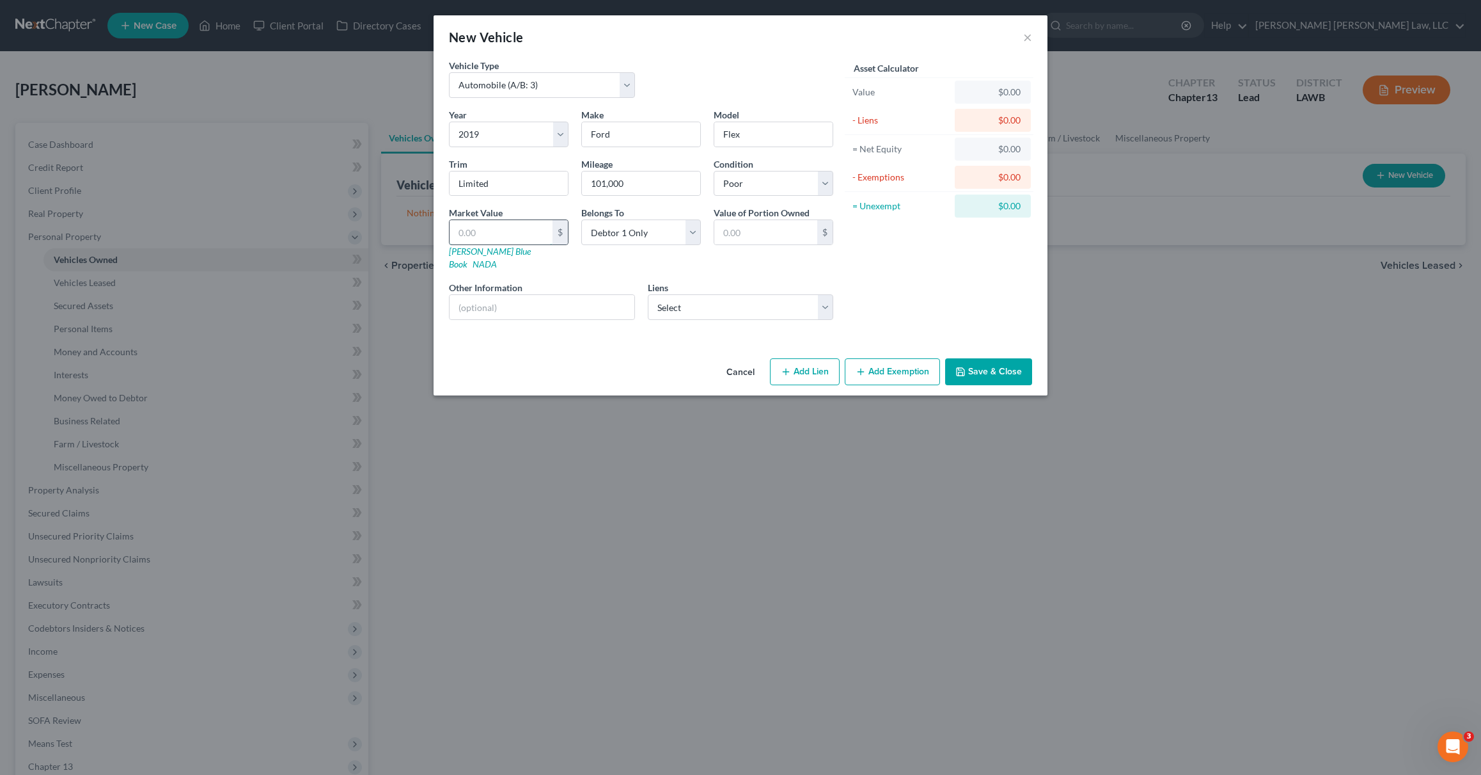
click at [512, 232] on input "text" at bounding box center [501, 232] width 103 height 24
type input "1"
type input "1.00"
type input "12"
type input "12.00"
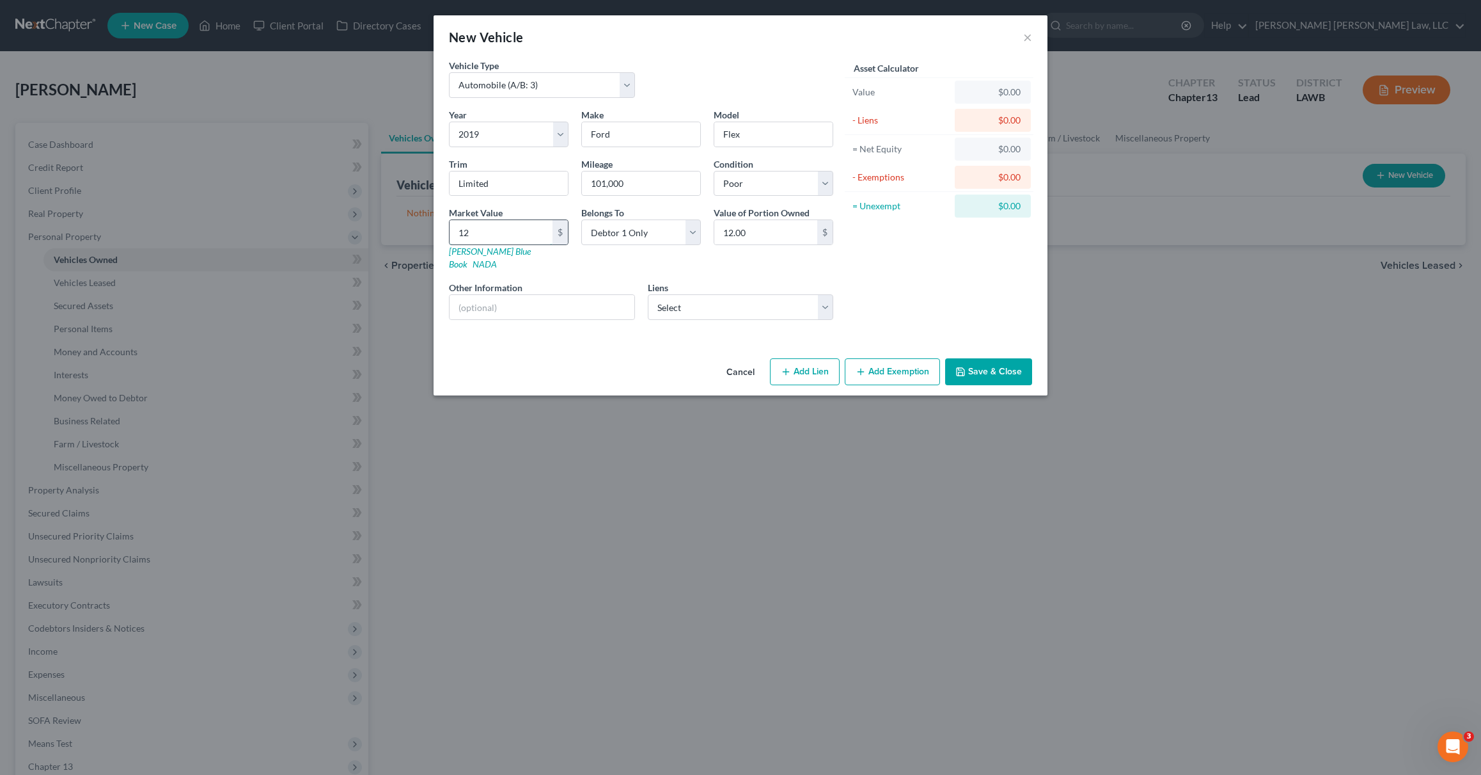
type input "124"
type input "124.00"
type input "1240"
type input "1,240.00"
type input "1,2400"
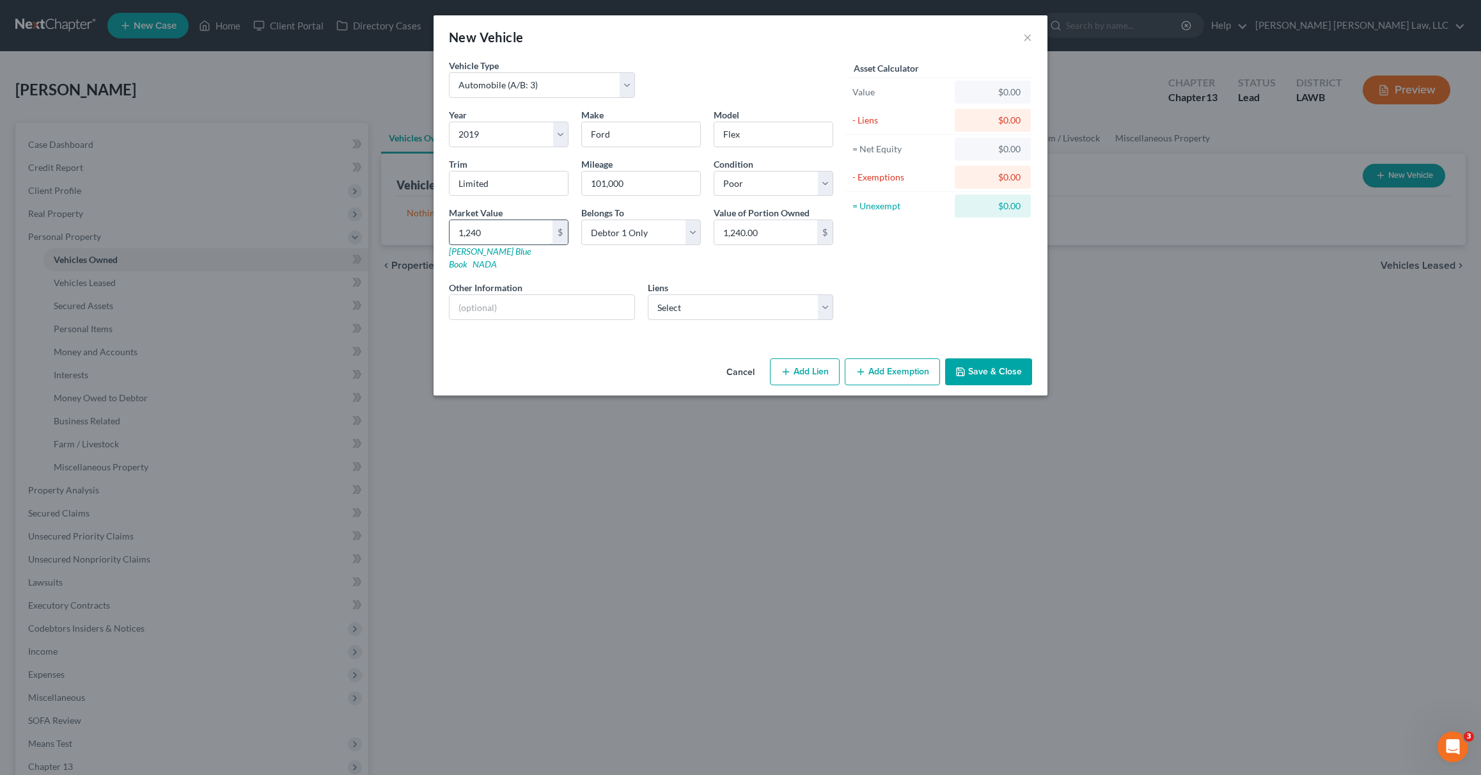
type input "12,400.00"
type input "12,400"
click at [694, 232] on select "Select Debtor 1 Only Debtor 2 Only Debtor 1 And Debtor 2 Only At Least One Of T…" at bounding box center [641, 232] width 120 height 26
click at [533, 295] on input "text" at bounding box center [542, 307] width 185 height 24
type input "Wrecked in 06/2024"
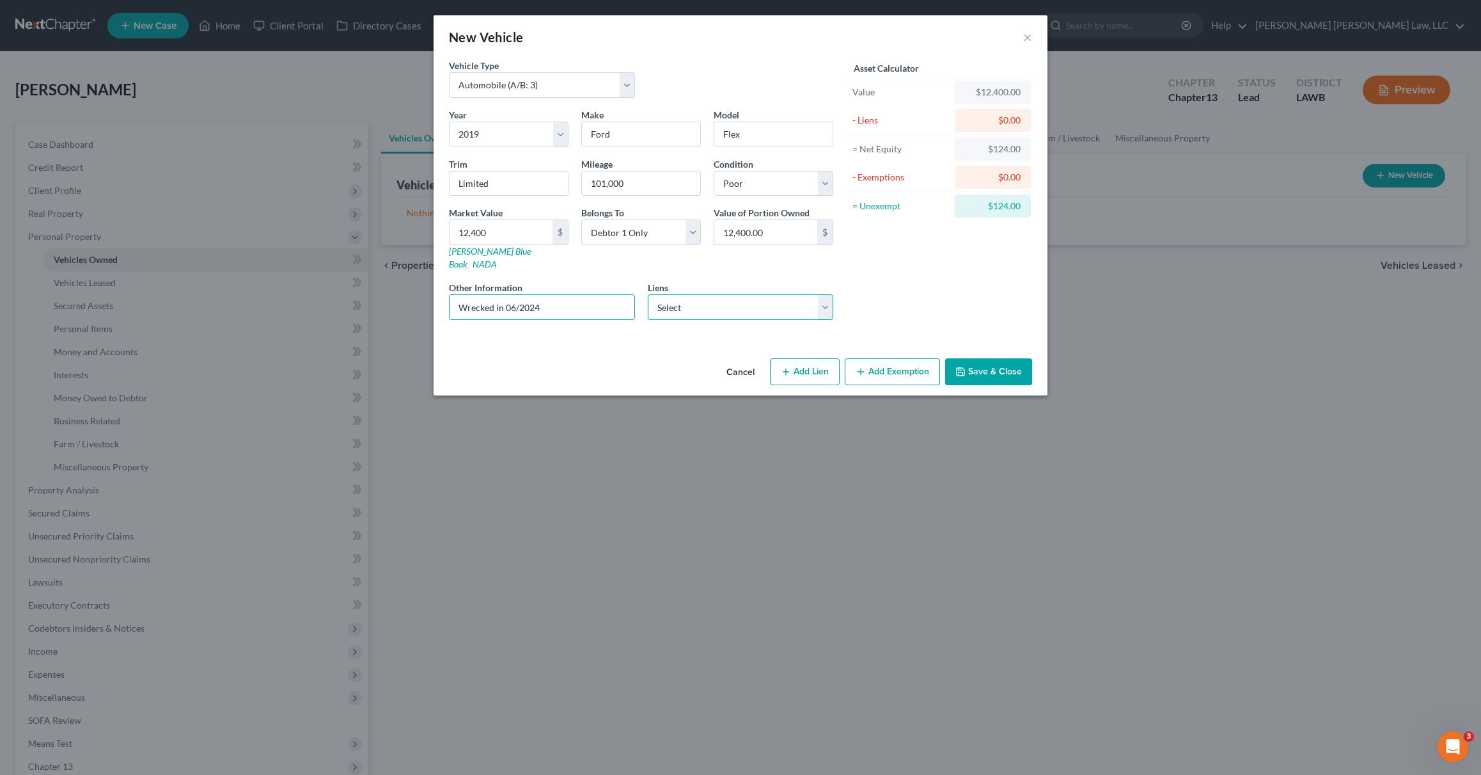
click at [717, 301] on select "Select Pncbank - $23,665.00 Security Finance - $1,600.00" at bounding box center [741, 307] width 186 height 26
select select "0"
click at [648, 294] on select "Select Pncbank - $23,665.00 Security Finance - $1,600.00" at bounding box center [741, 307] width 186 height 26
select select
select select "39"
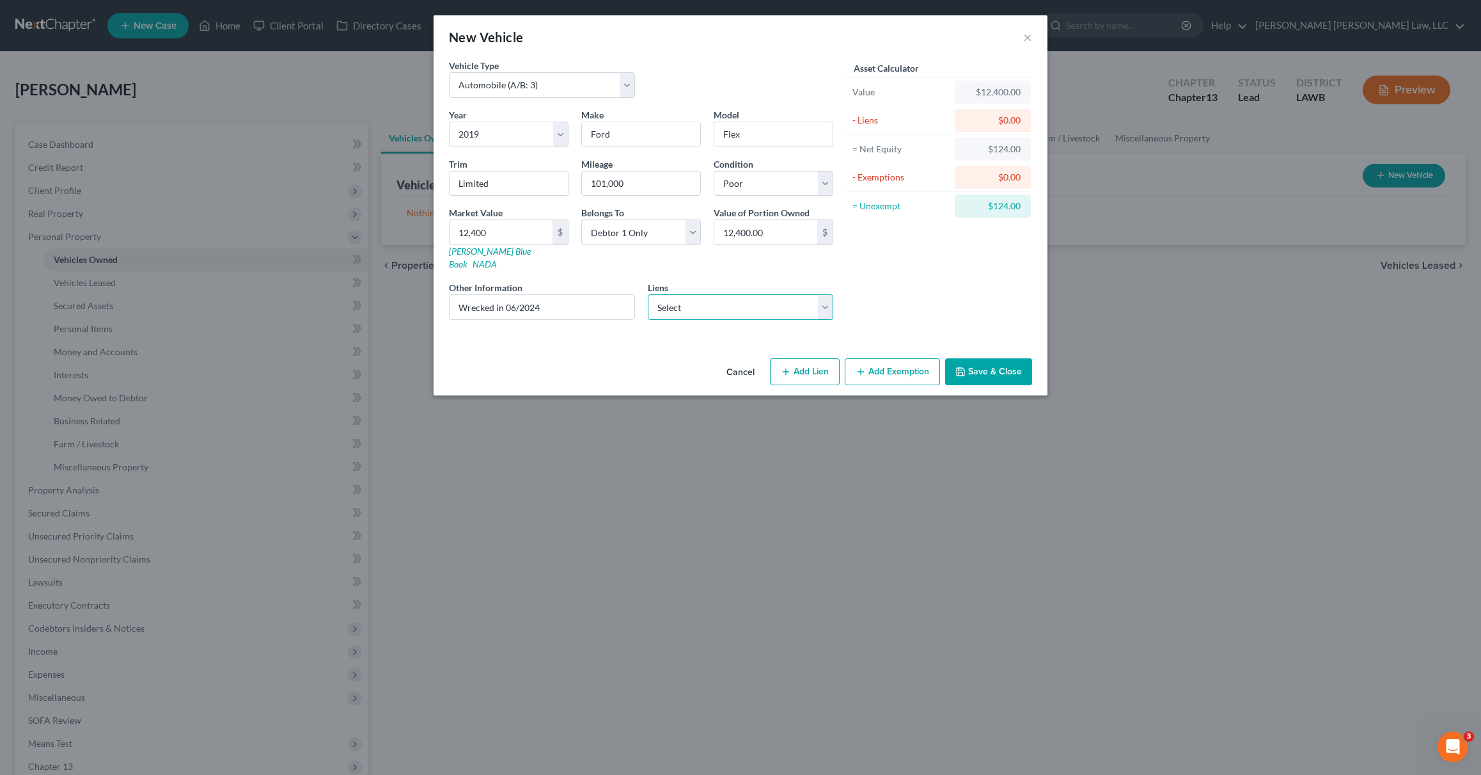
select select "0"
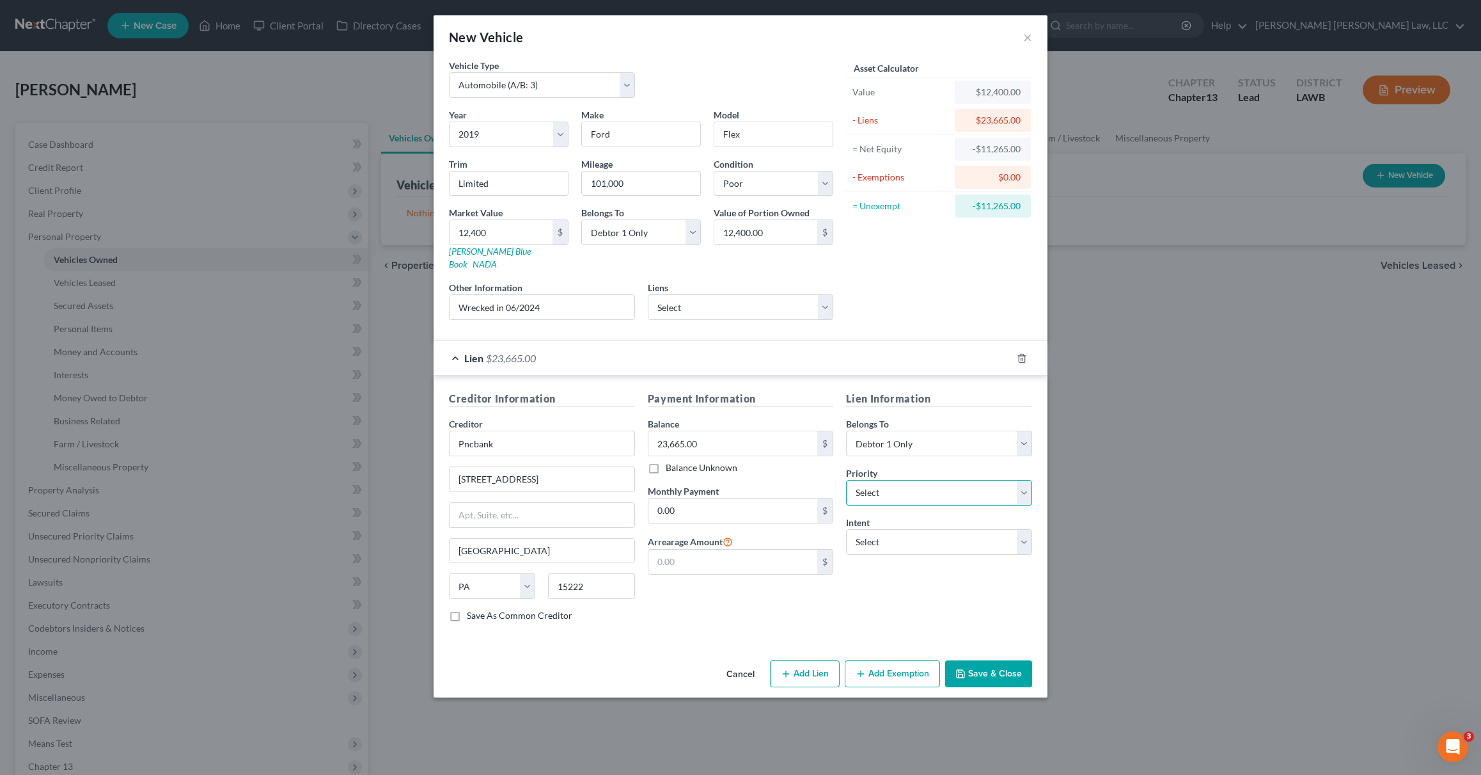
click at [878, 480] on select "Select 1st 2nd 3rd 4th 5th 6th 7th 8th 9th 10th 11th 12th 13th 14th 15th 16th 1…" at bounding box center [939, 493] width 186 height 26
click at [860, 529] on select "Select Surrender Redeem Reaffirm Avoid Other" at bounding box center [939, 542] width 186 height 26
click at [692, 299] on select "Select Security Finance - $1,600.00" at bounding box center [741, 307] width 186 height 26
click at [459, 295] on input "Wrecked in 06/2024" at bounding box center [542, 307] width 185 height 24
paste input "2fmhk6d89kba12746"
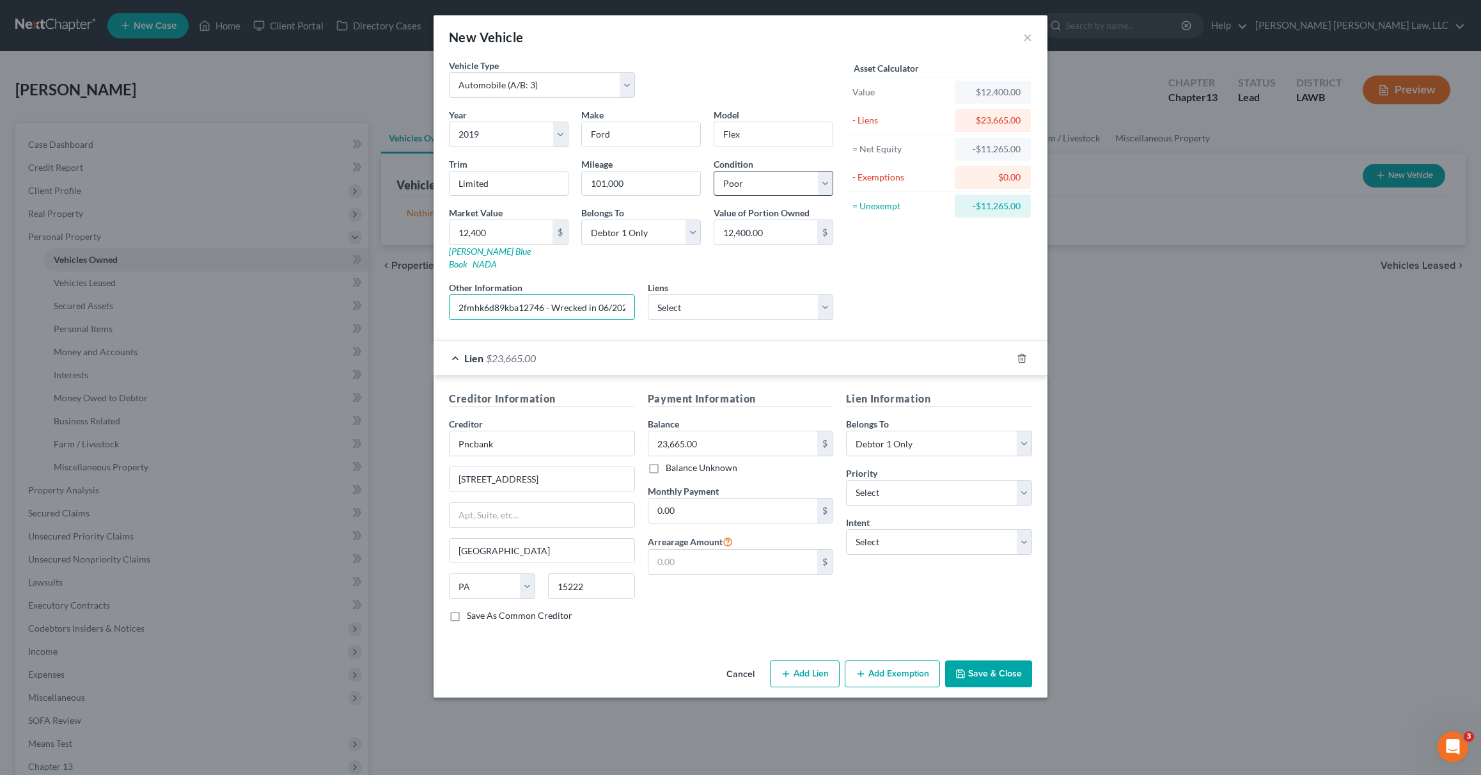
type input "2fmhk6d89kba12746 - Wrecked in 06/2024"
click at [803, 185] on select "Select Excellent Very Good Good Fair Poor" at bounding box center [774, 184] width 120 height 26
click at [988, 665] on button "Save & Close" at bounding box center [988, 673] width 87 height 27
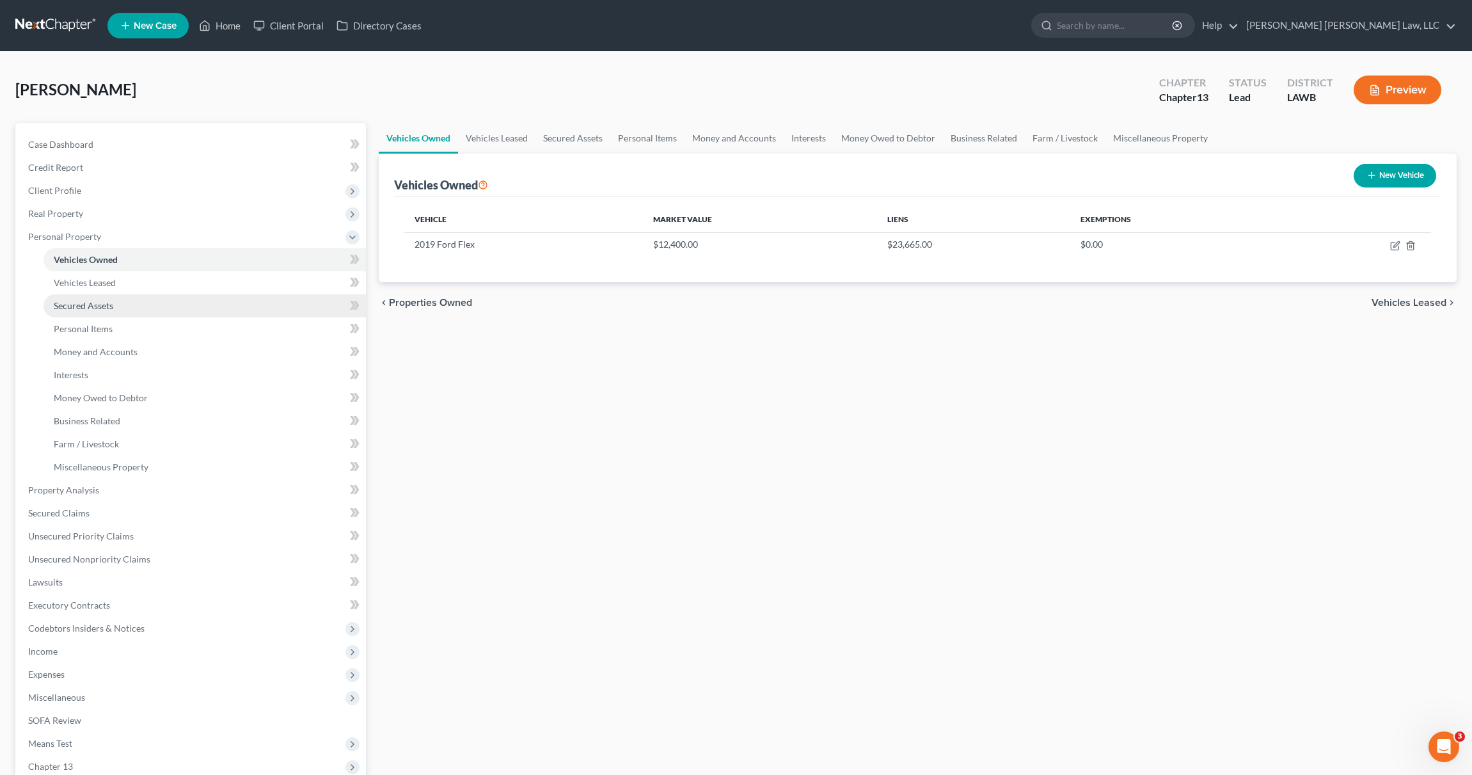
click at [99, 308] on span "Secured Assets" at bounding box center [83, 305] width 59 height 11
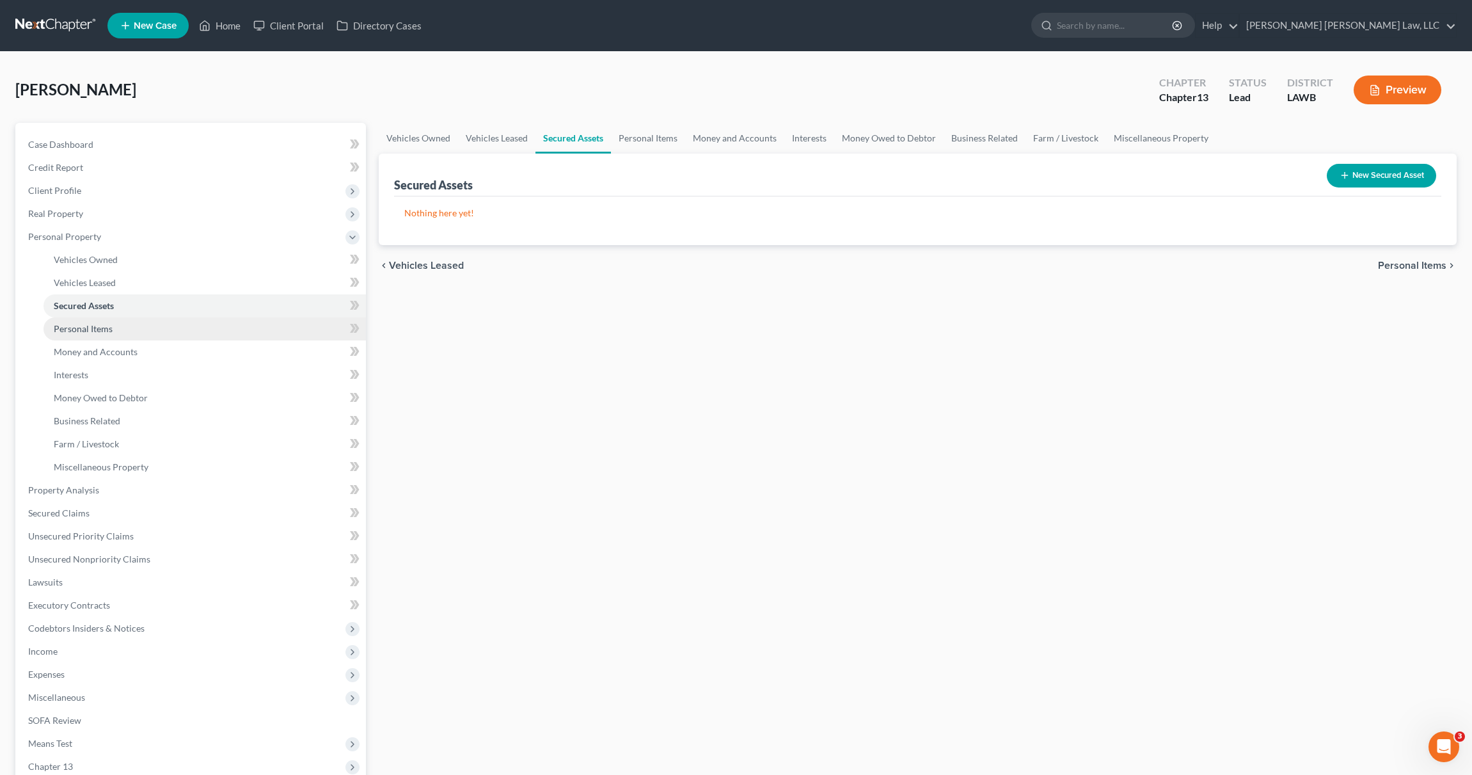
click at [97, 324] on span "Personal Items" at bounding box center [83, 328] width 59 height 11
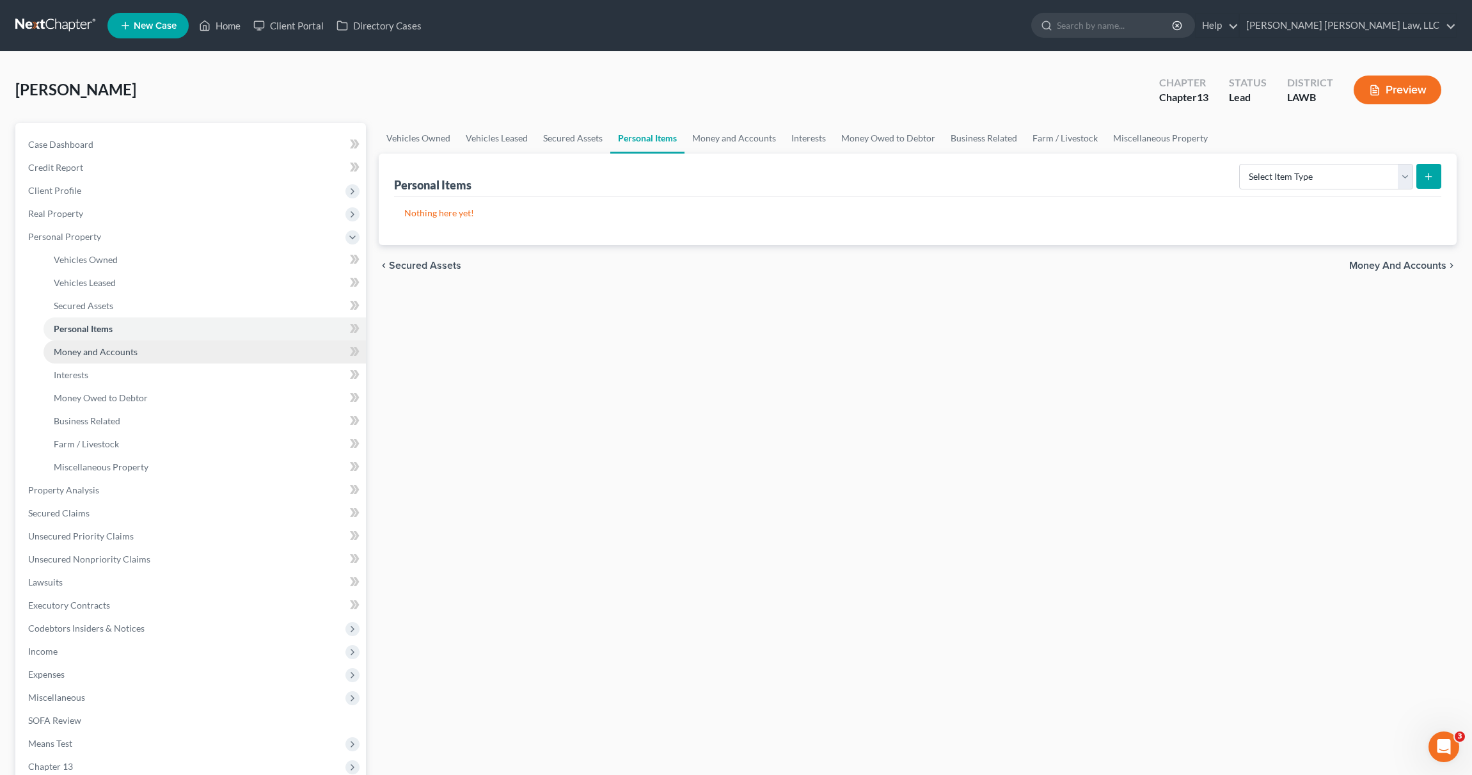
click at [96, 349] on span "Money and Accounts" at bounding box center [96, 351] width 84 height 11
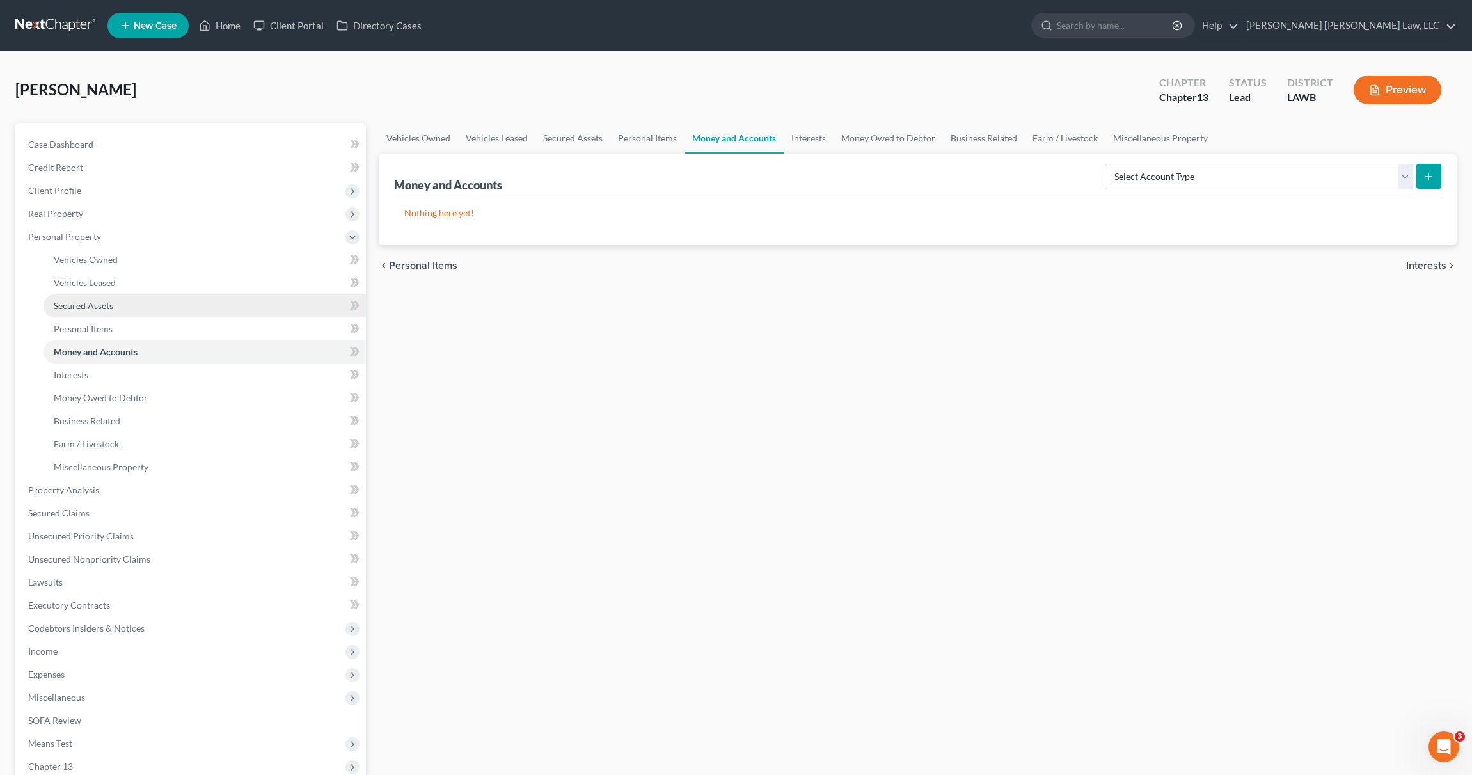
click at [86, 302] on span "Secured Assets" at bounding box center [83, 305] width 59 height 11
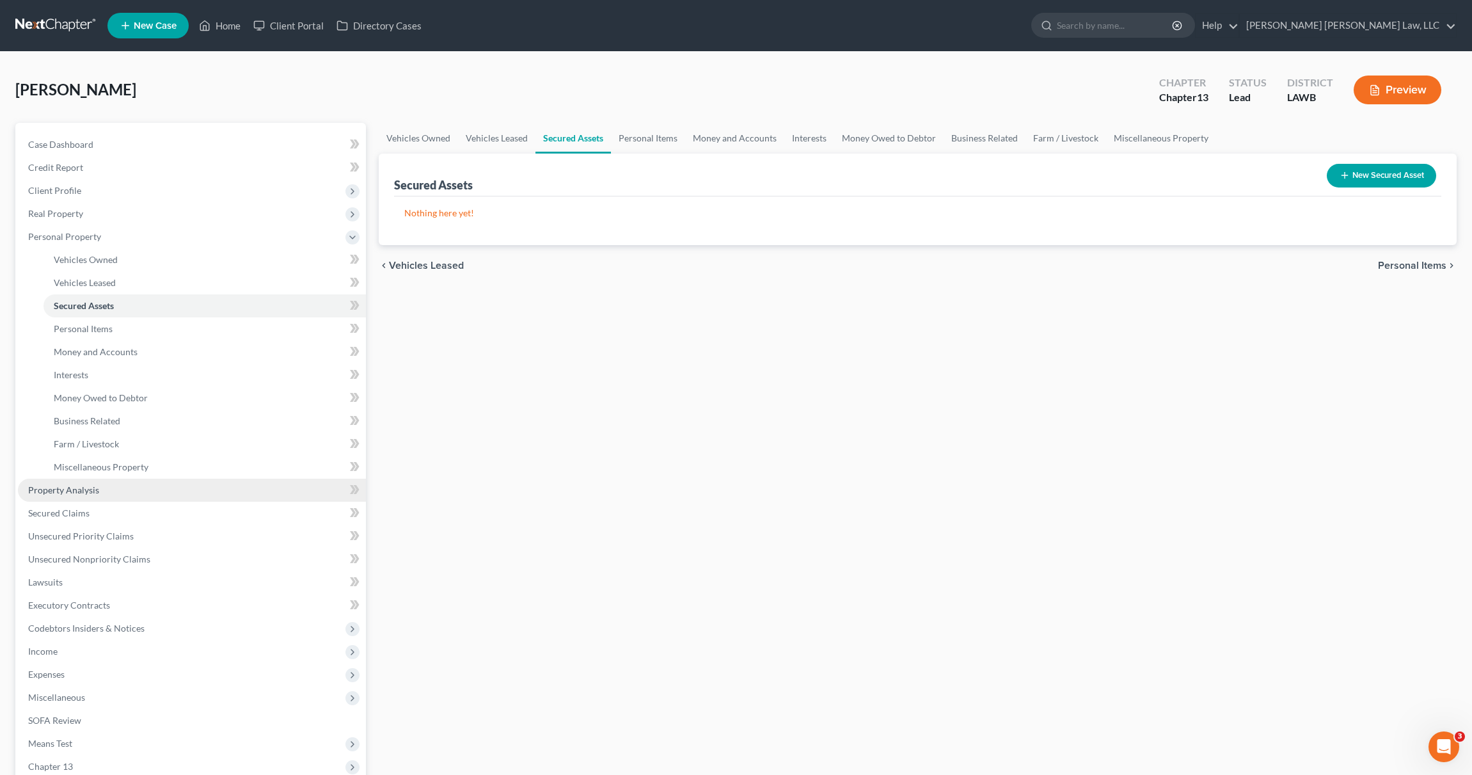
click at [85, 492] on span "Property Analysis" at bounding box center [63, 489] width 71 height 11
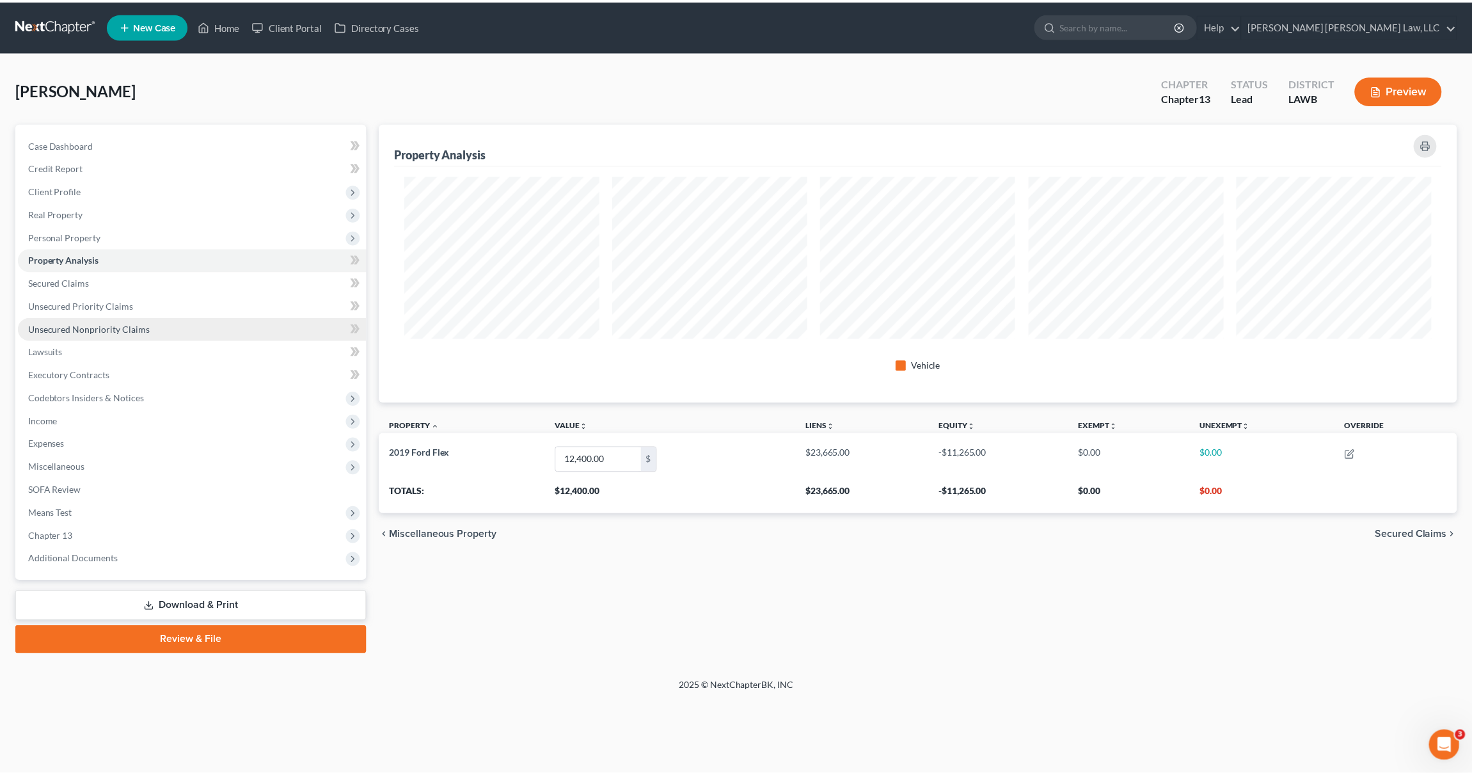
scroll to position [279, 1085]
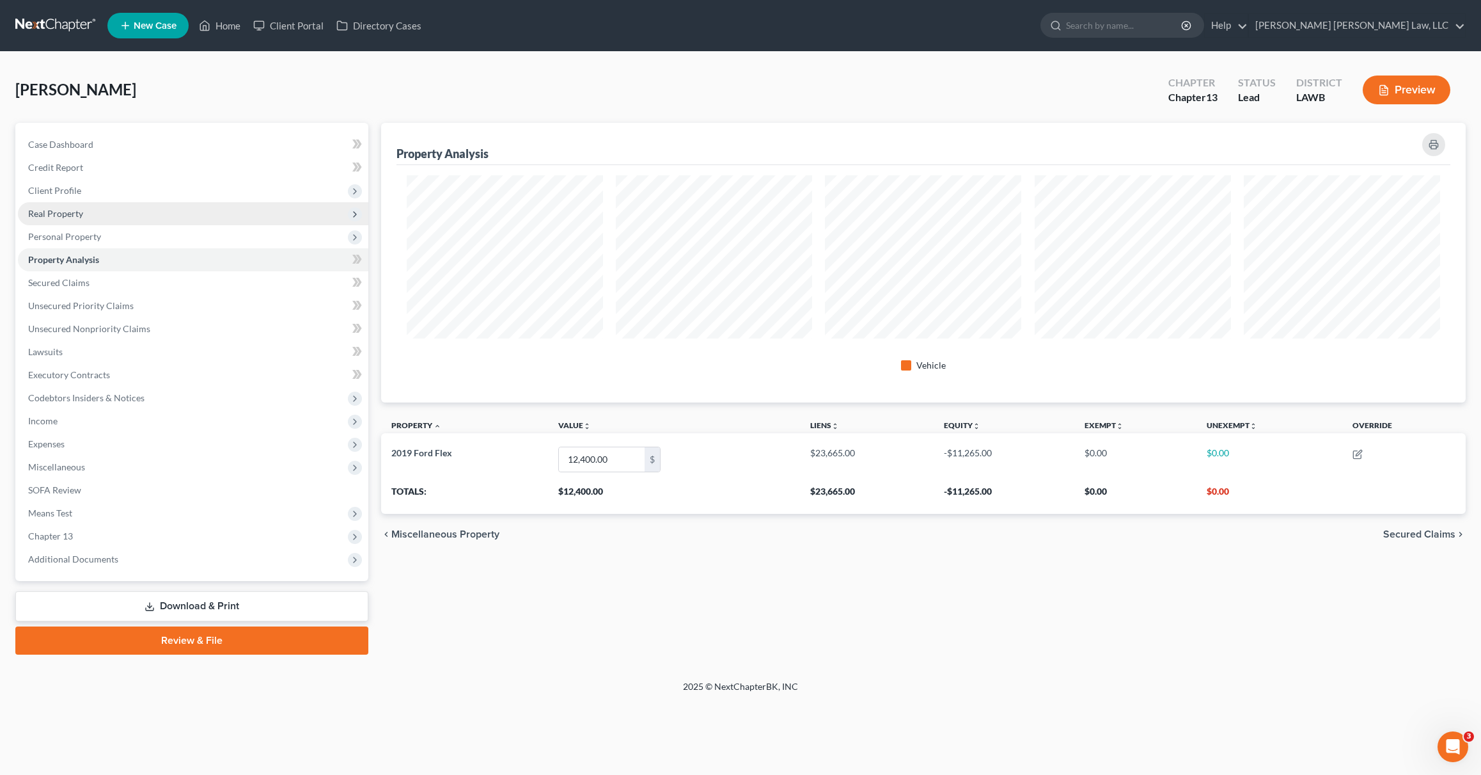
click at [61, 212] on span "Real Property" at bounding box center [55, 213] width 55 height 11
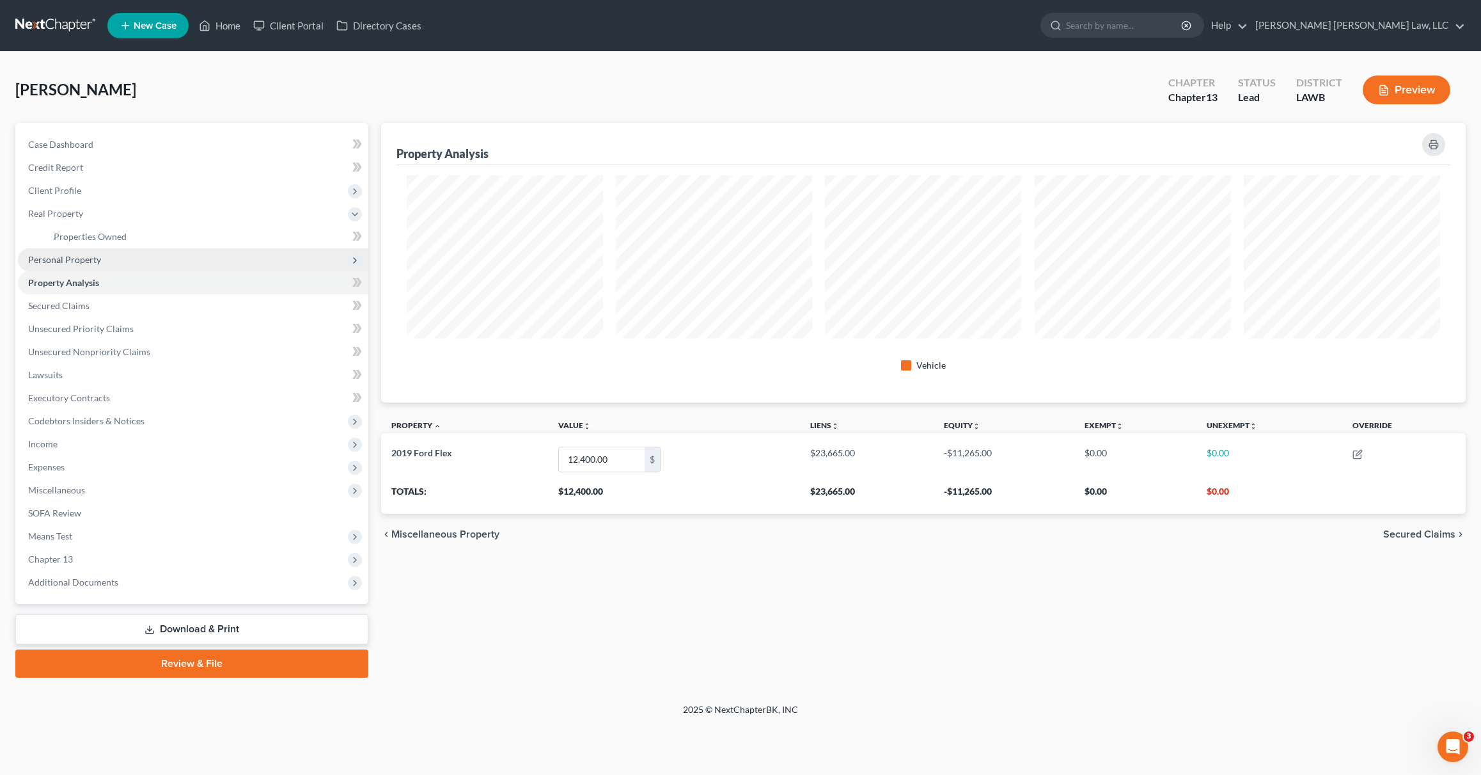
click at [68, 259] on span "Personal Property" at bounding box center [64, 259] width 73 height 11
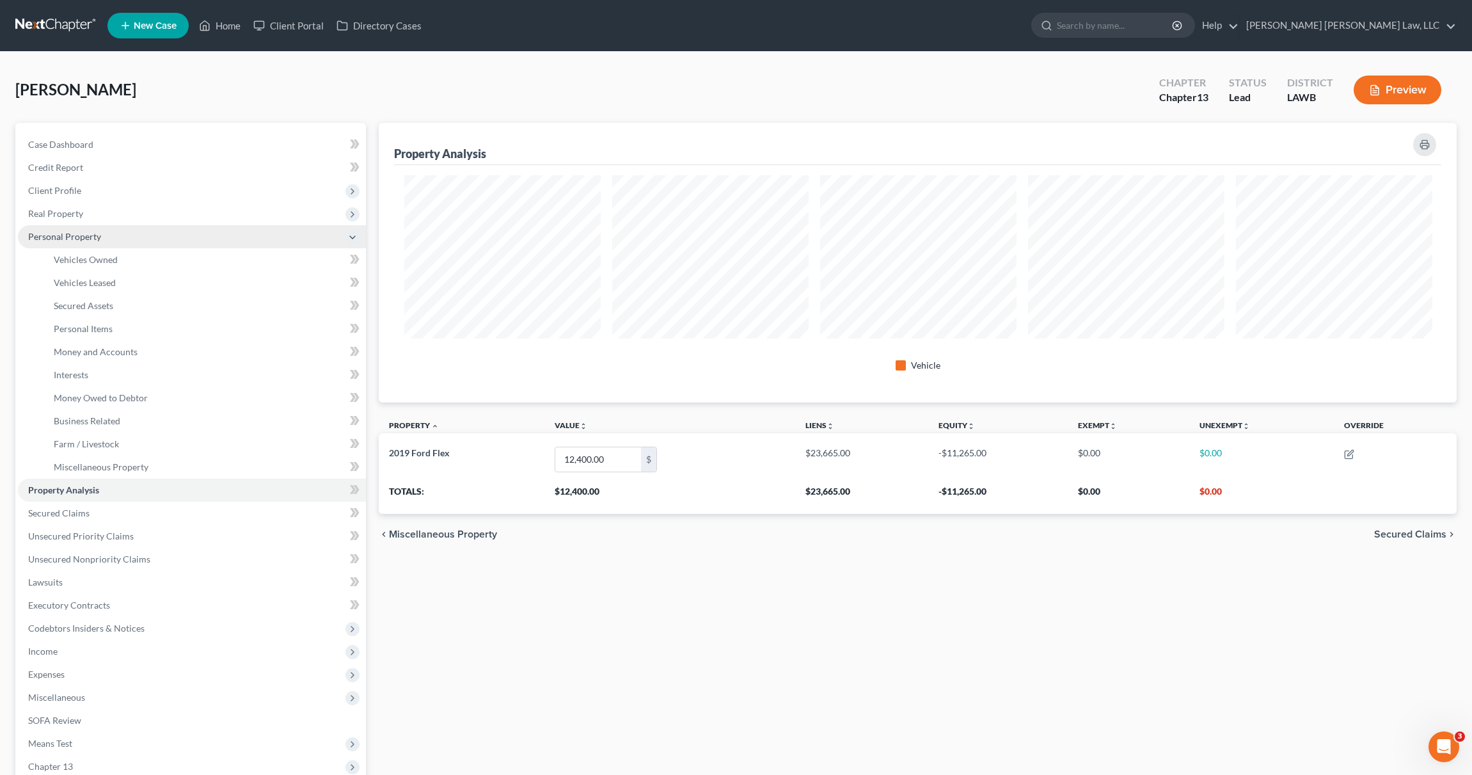
scroll to position [639285, 638486]
click at [71, 259] on span "Vehicles Owned" at bounding box center [86, 259] width 64 height 11
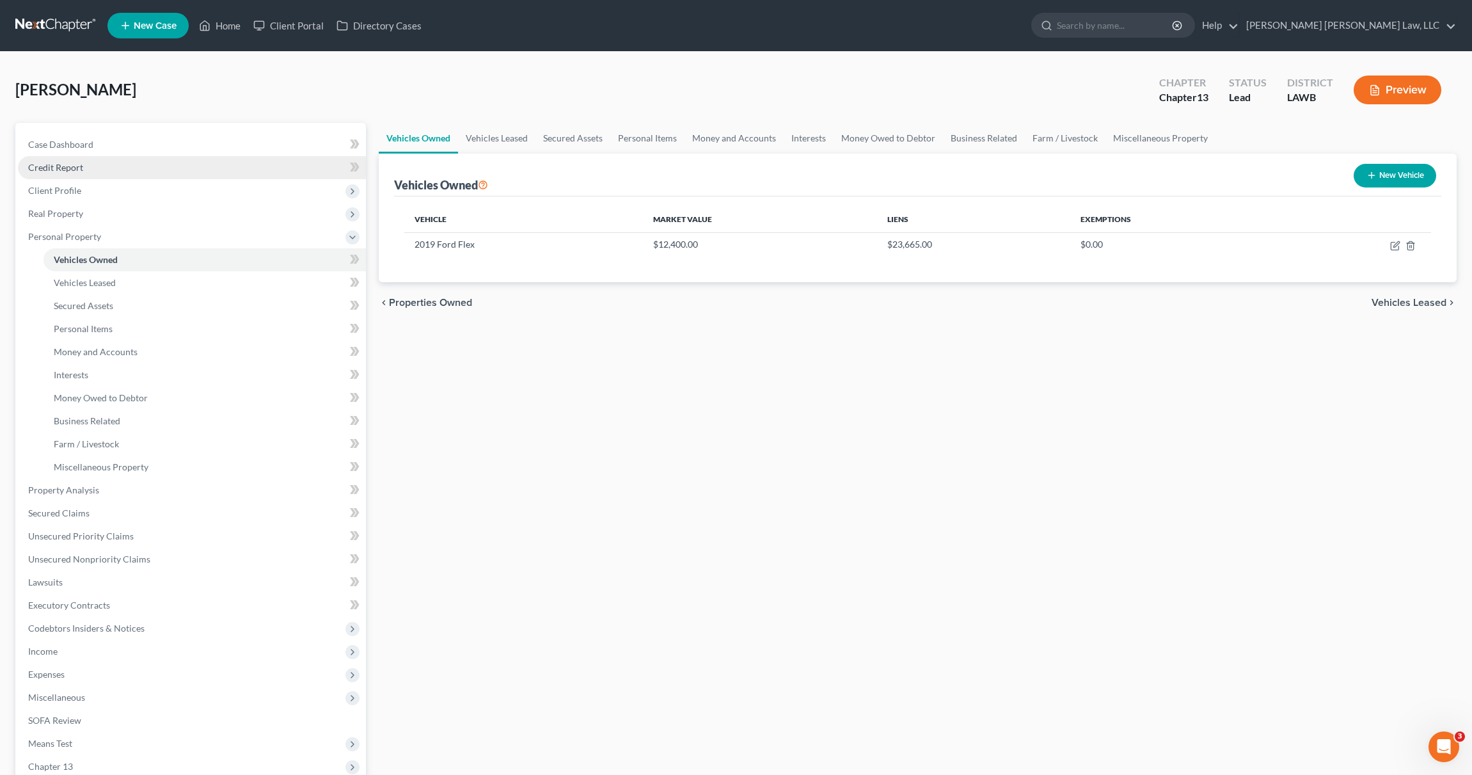
click at [59, 169] on span "Credit Report" at bounding box center [55, 167] width 55 height 11
